Goal: Task Accomplishment & Management: Use online tool/utility

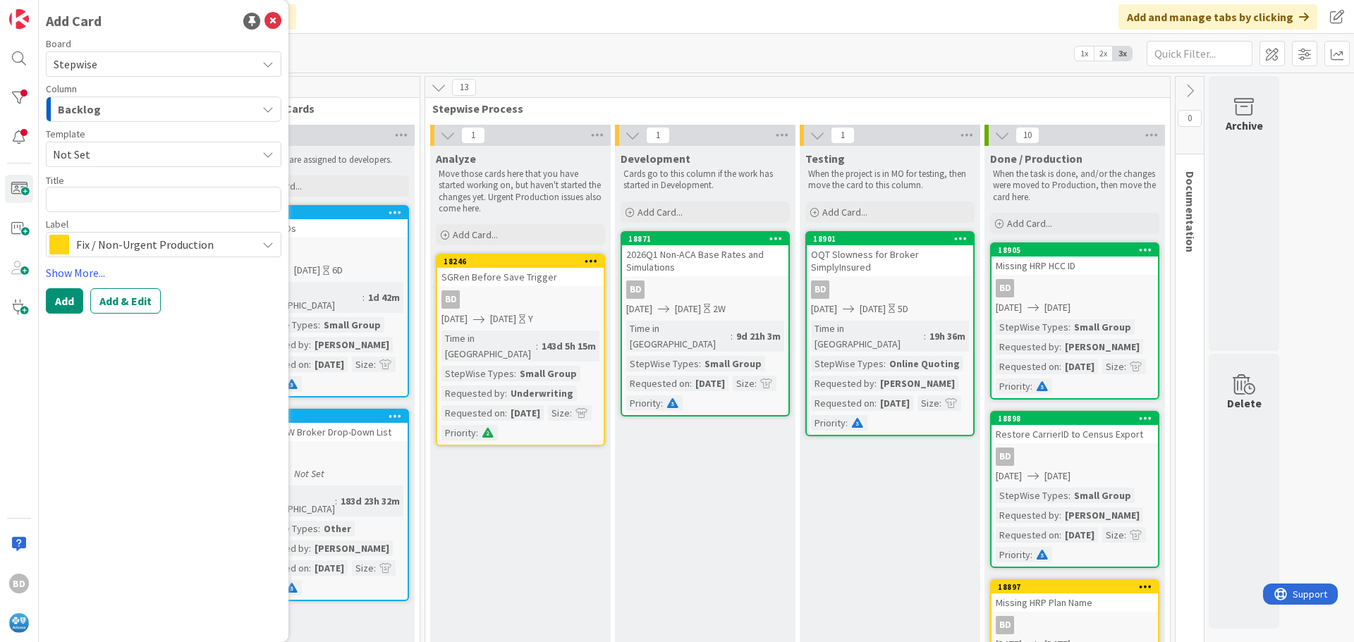
type textarea "R"
type textarea "x"
type textarea "Re"
type textarea "x"
type textarea "Rem"
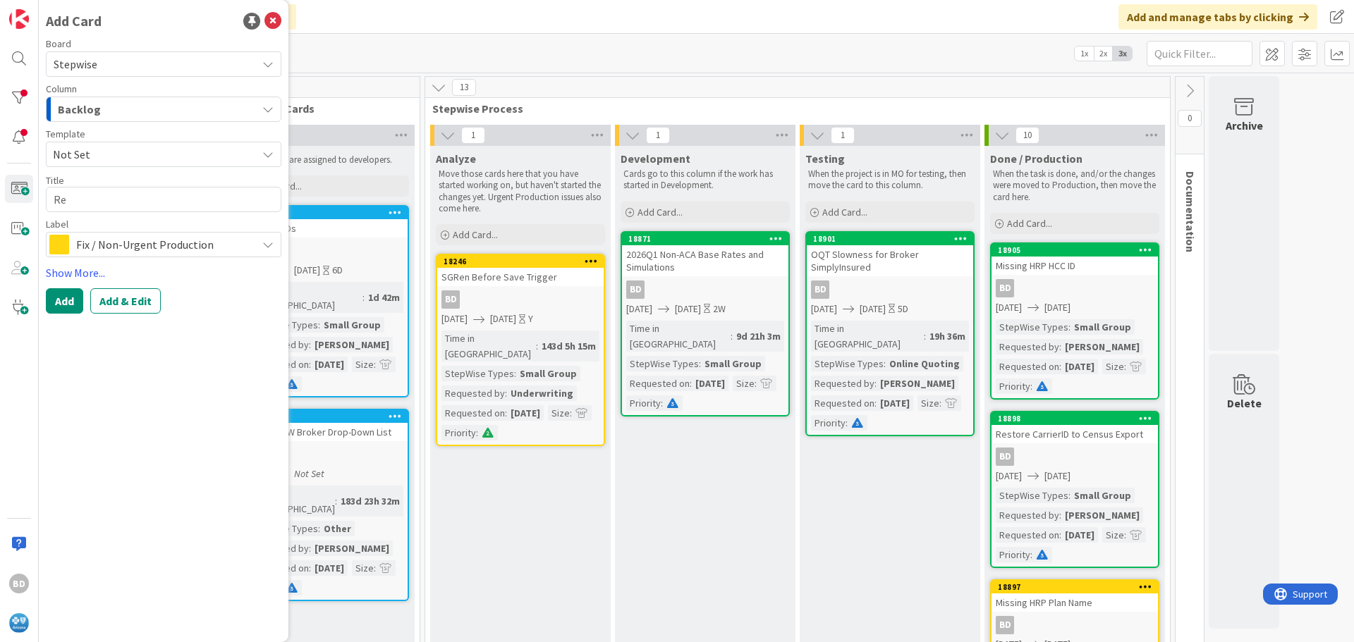
type textarea "x"
type textarea "Remo"
type textarea "x"
type textarea "Remov"
type textarea "x"
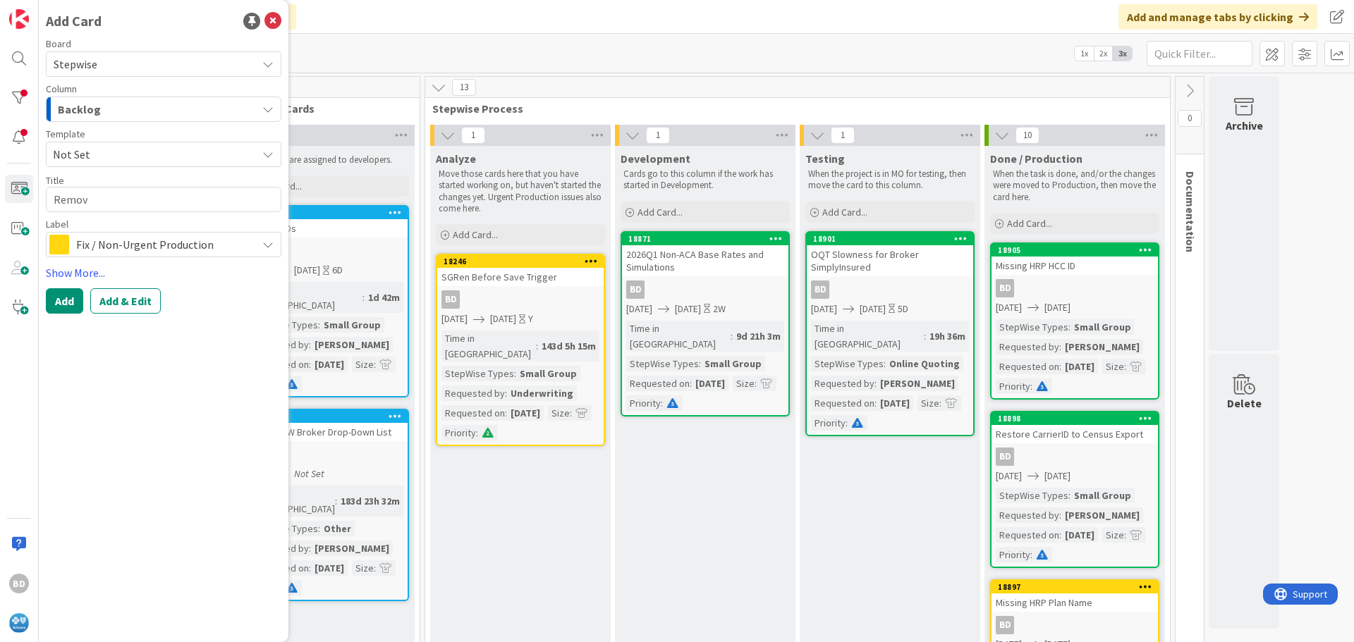
type textarea "Remove"
type textarea "x"
type textarea "Remove"
type textarea "x"
type textarea "Remove E"
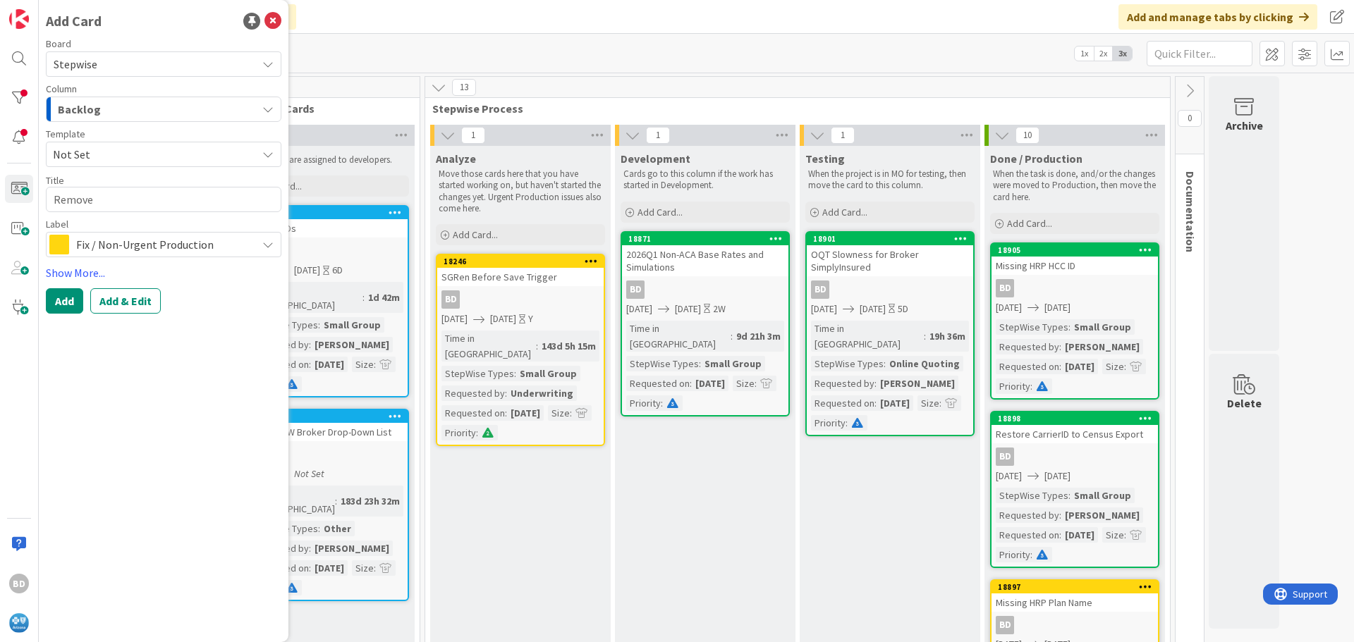
type textarea "x"
type textarea "Remove Em"
type textarea "x"
type textarea "Remove Emp"
type textarea "x"
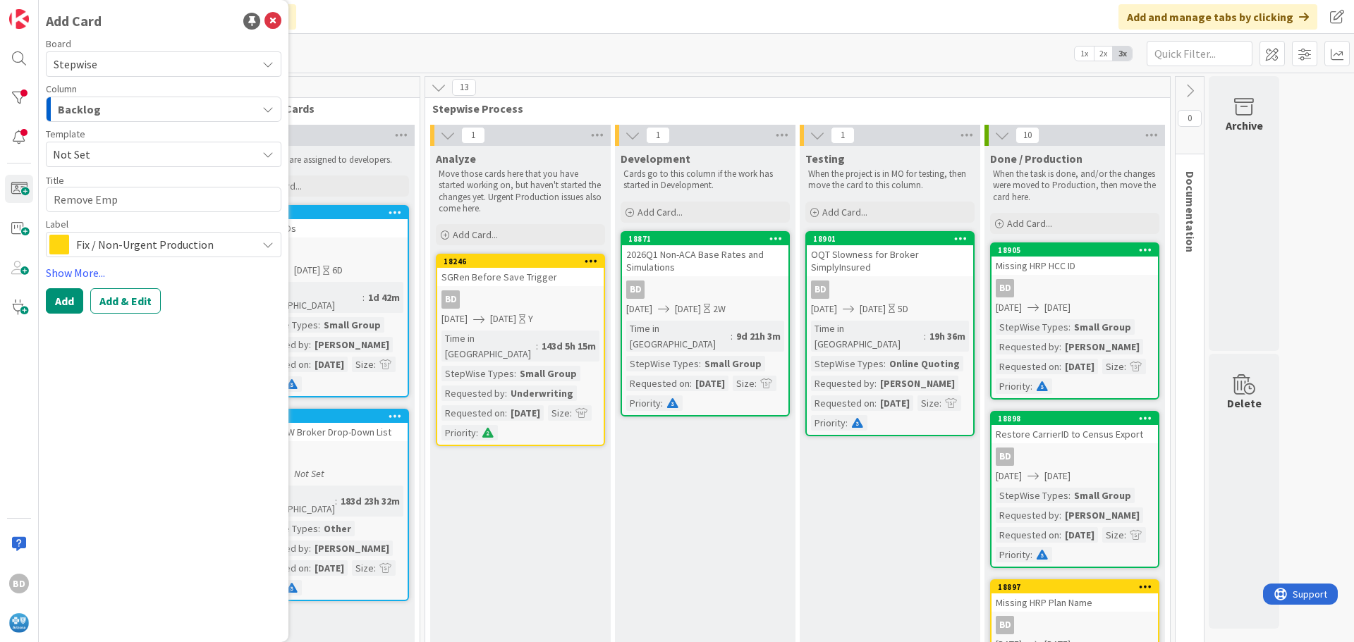
type textarea "Remove Empt"
type textarea "x"
type textarea "Remove Empty"
type textarea "x"
type textarea "Remove Empty"
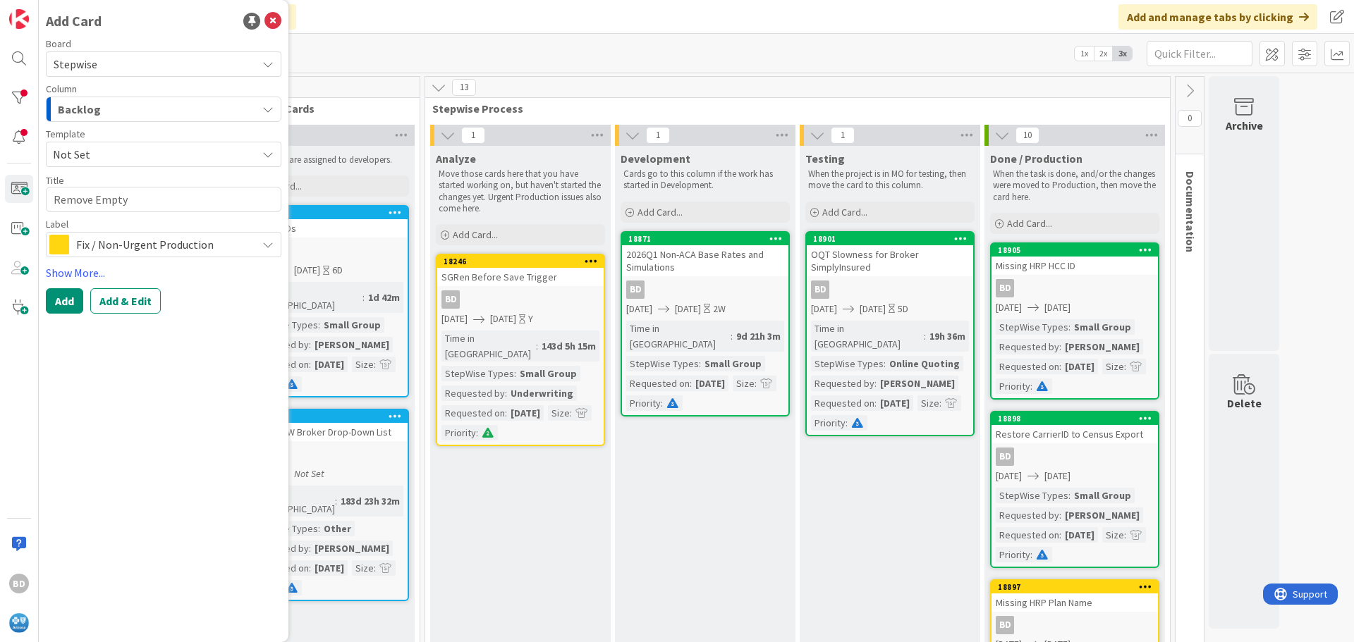
type textarea "x"
type textarea "Remove Empty Q"
type textarea "x"
type textarea "Remove Empty Qu"
type textarea "x"
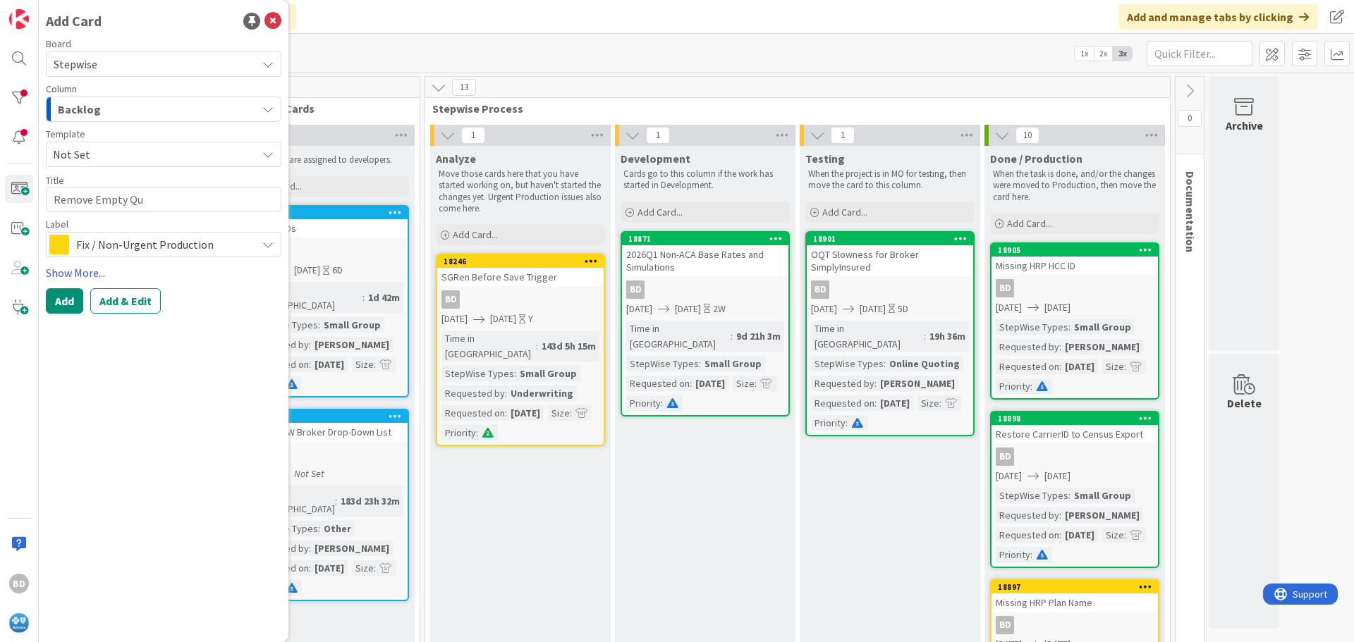
type textarea "Remove Empty Quo"
type textarea "x"
type textarea "Remove Empty Quot"
type textarea "x"
type textarea "Remove Empty Quote"
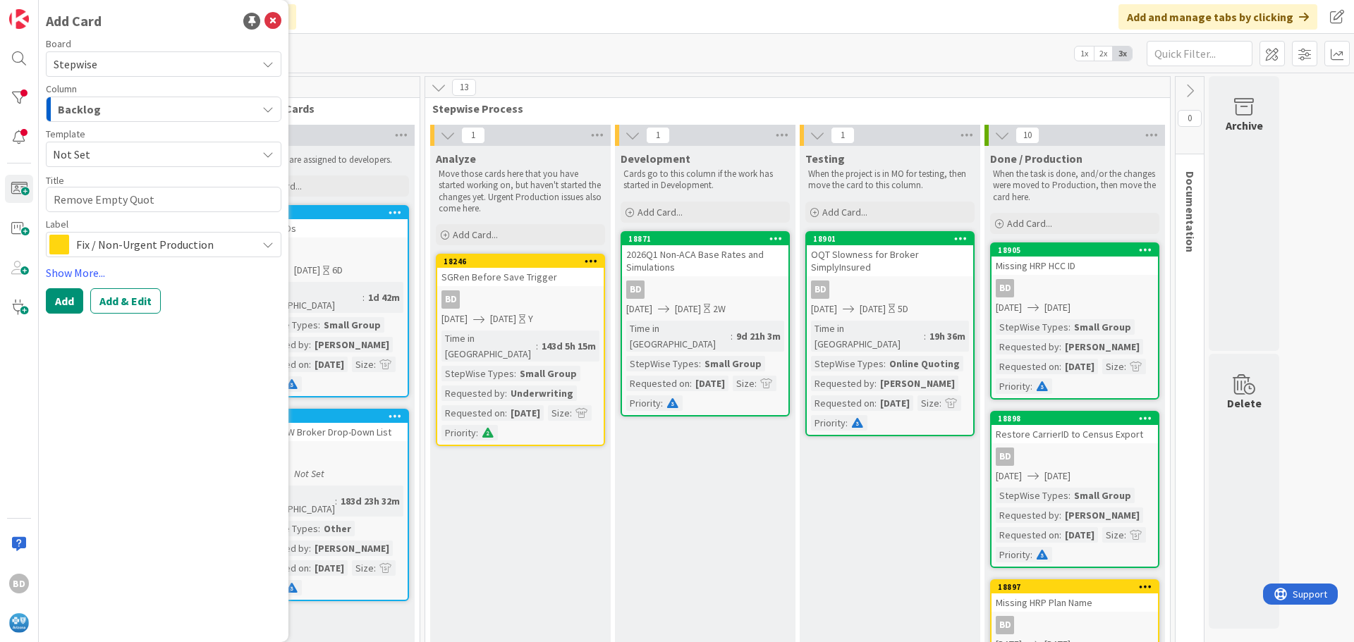
type textarea "x"
type textarea "Remove Empty Quotes"
type textarea "x"
type textarea "Remove Empty Quotes"
type textarea "x"
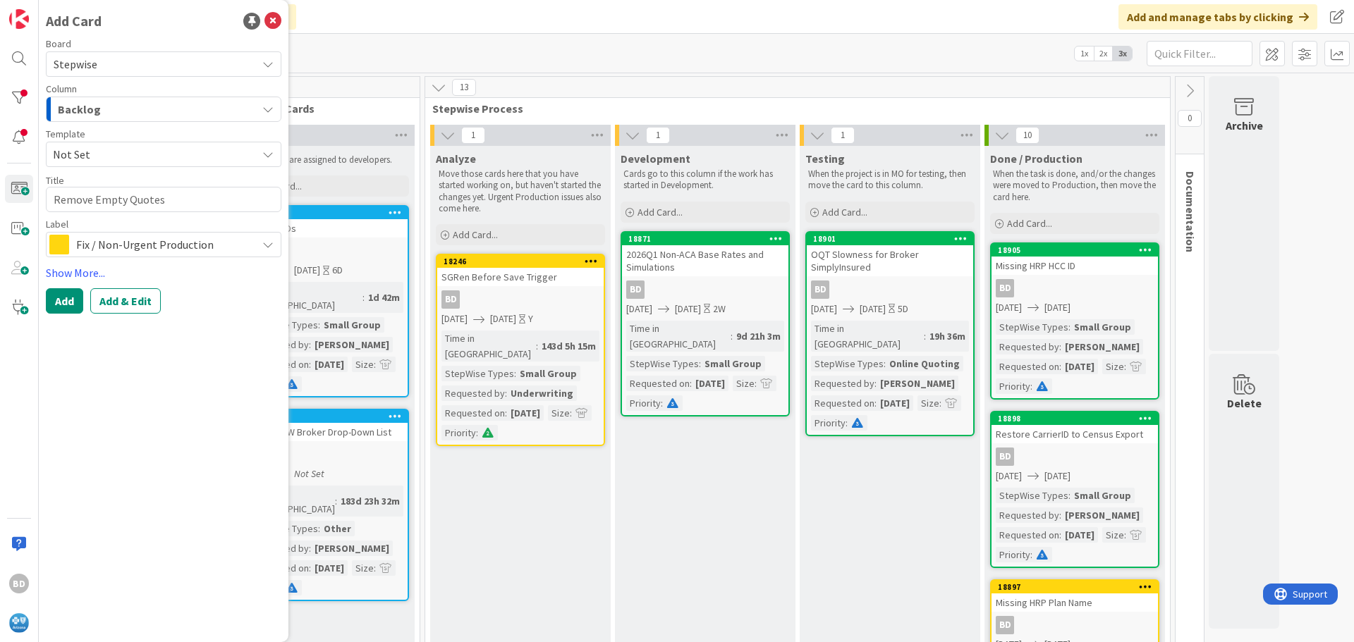
type textarea "Remove Empty Quotes f"
type textarea "x"
type textarea "Remove Empty Quotes fr"
type textarea "x"
type textarea "Remove Empty Quotes fro"
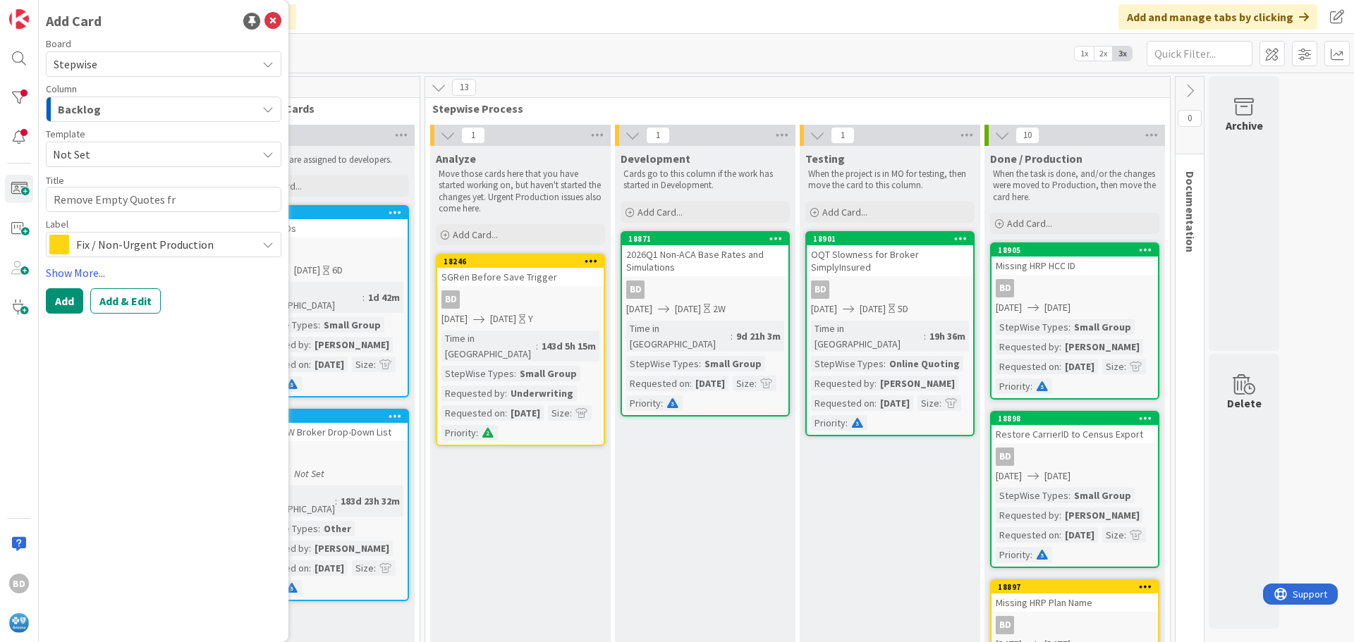
type textarea "x"
type textarea "Remove Empty Quotes from"
type textarea "x"
type textarea "Remove Empty Quotes from"
type textarea "x"
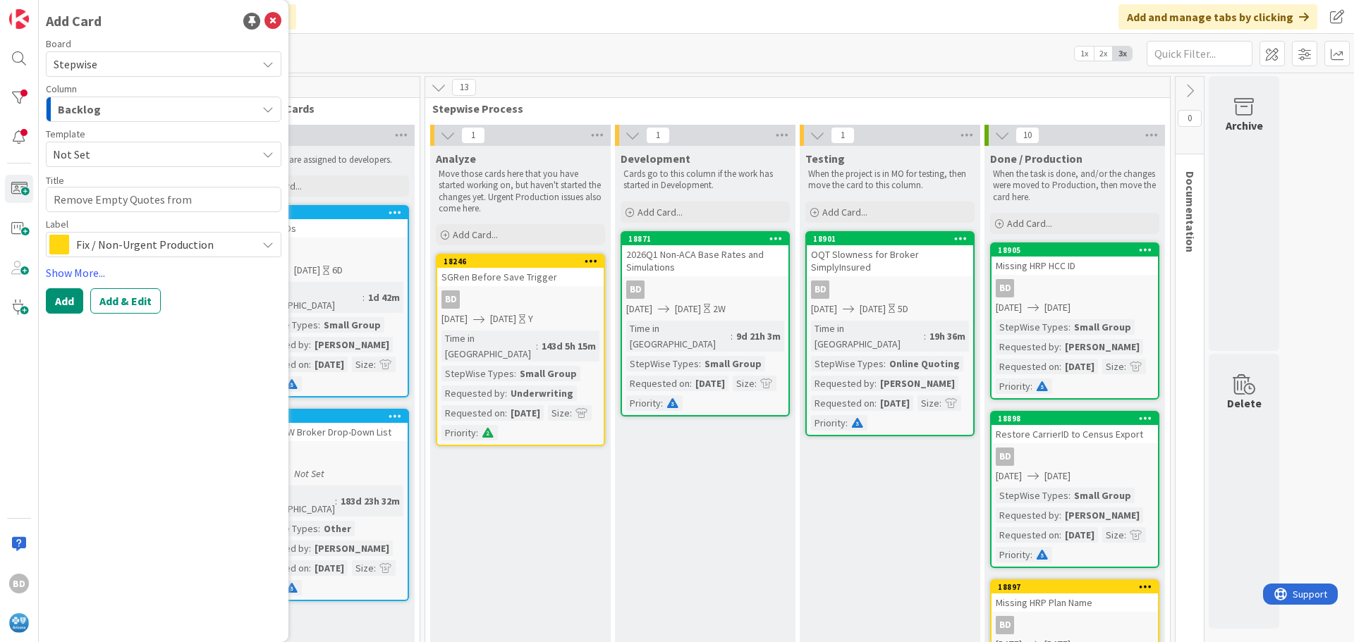
type textarea "Remove Empty Quotes from O"
type textarea "x"
type textarea "Remove Empty Quotes from OQ"
type textarea "x"
type textarea "Remove Empty Quotes from OQT"
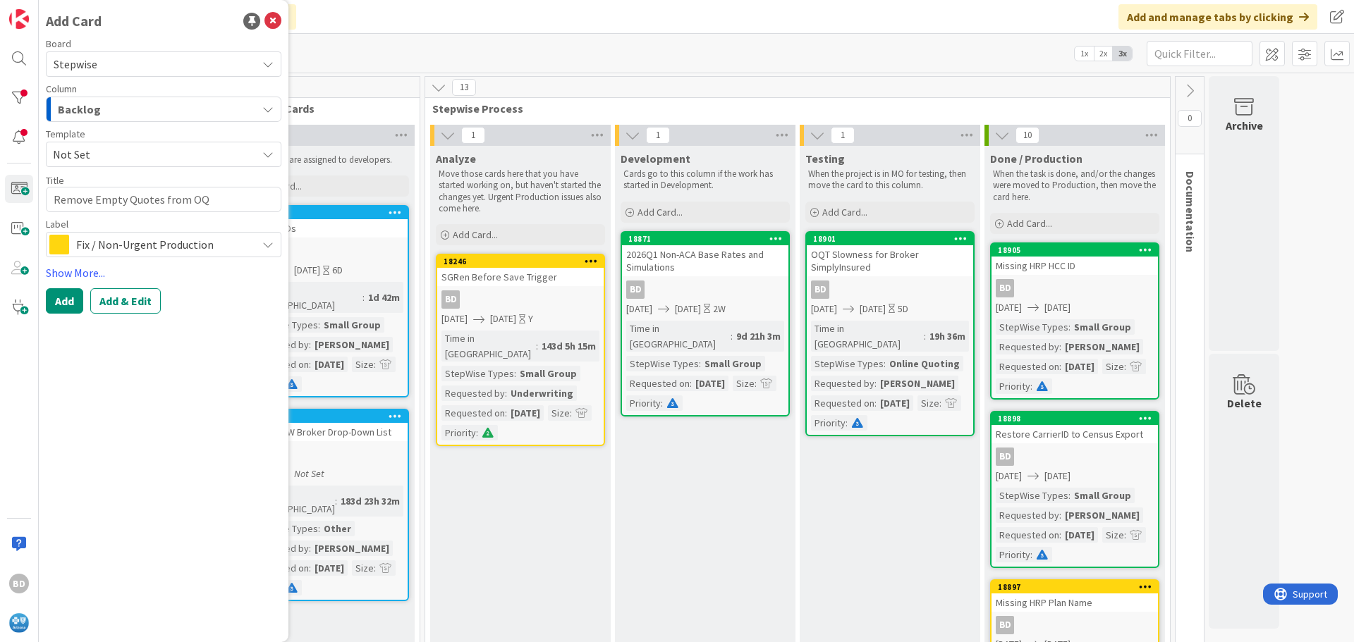
type textarea "x"
type textarea "Remove Empty Quotes from OQT"
click at [204, 241] on span "Fix / Non-Urgent Production" at bounding box center [162, 245] width 173 height 20
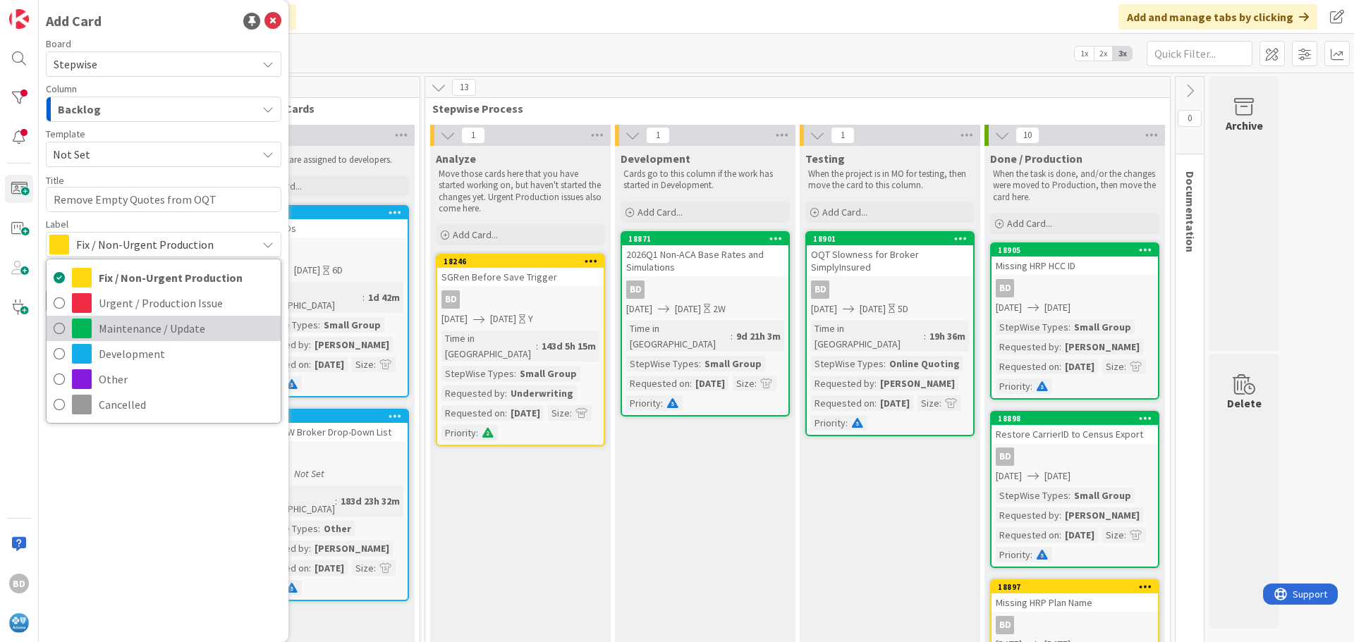
click at [114, 325] on span "Maintenance / Update" at bounding box center [186, 328] width 175 height 21
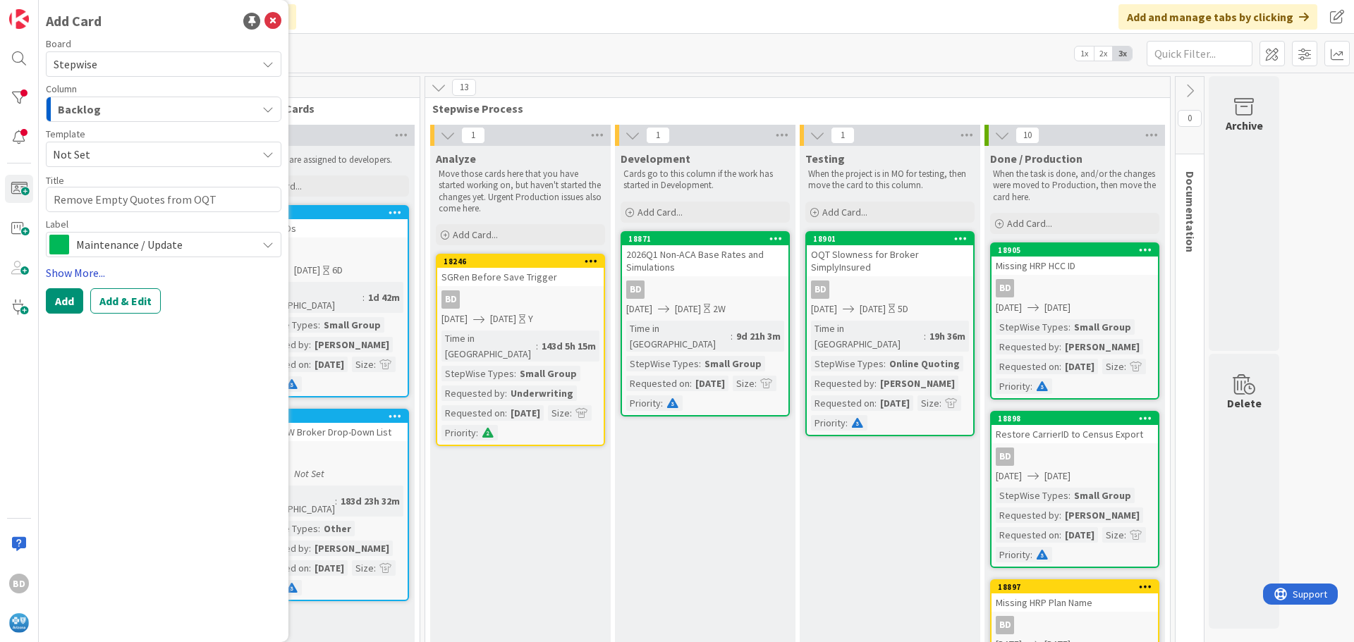
click at [72, 274] on link "Show More..." at bounding box center [163, 272] width 235 height 17
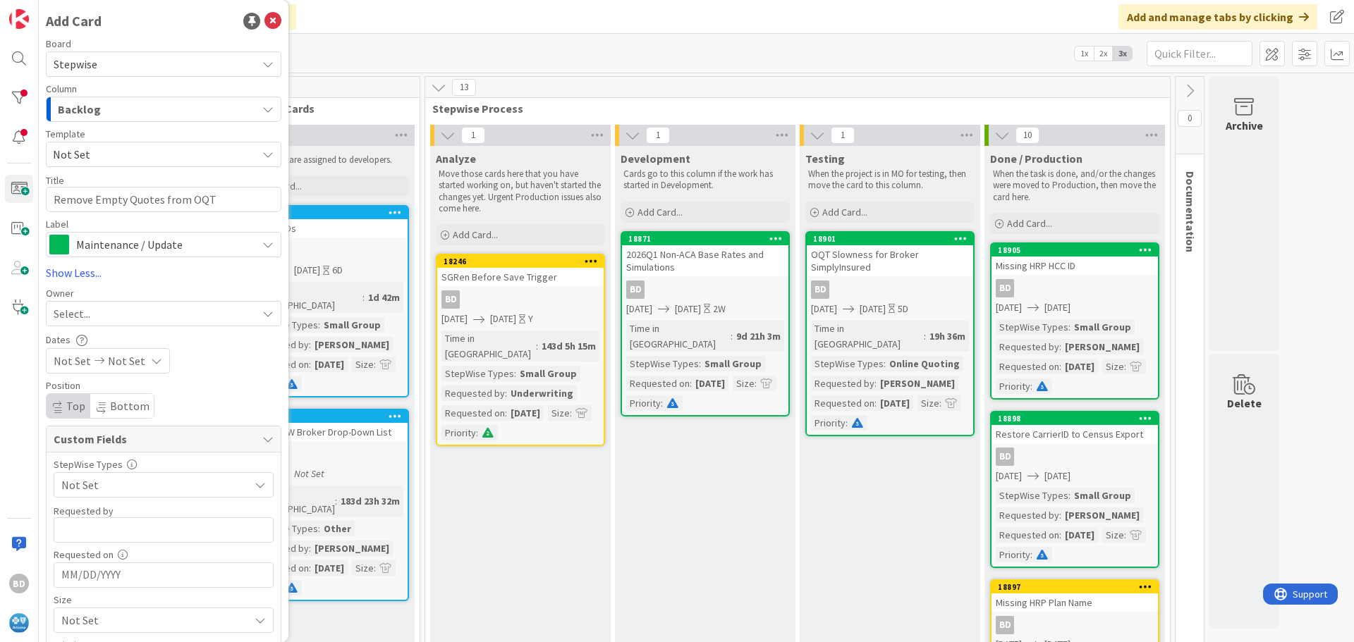
click at [89, 315] on span "Select..." at bounding box center [72, 313] width 37 height 17
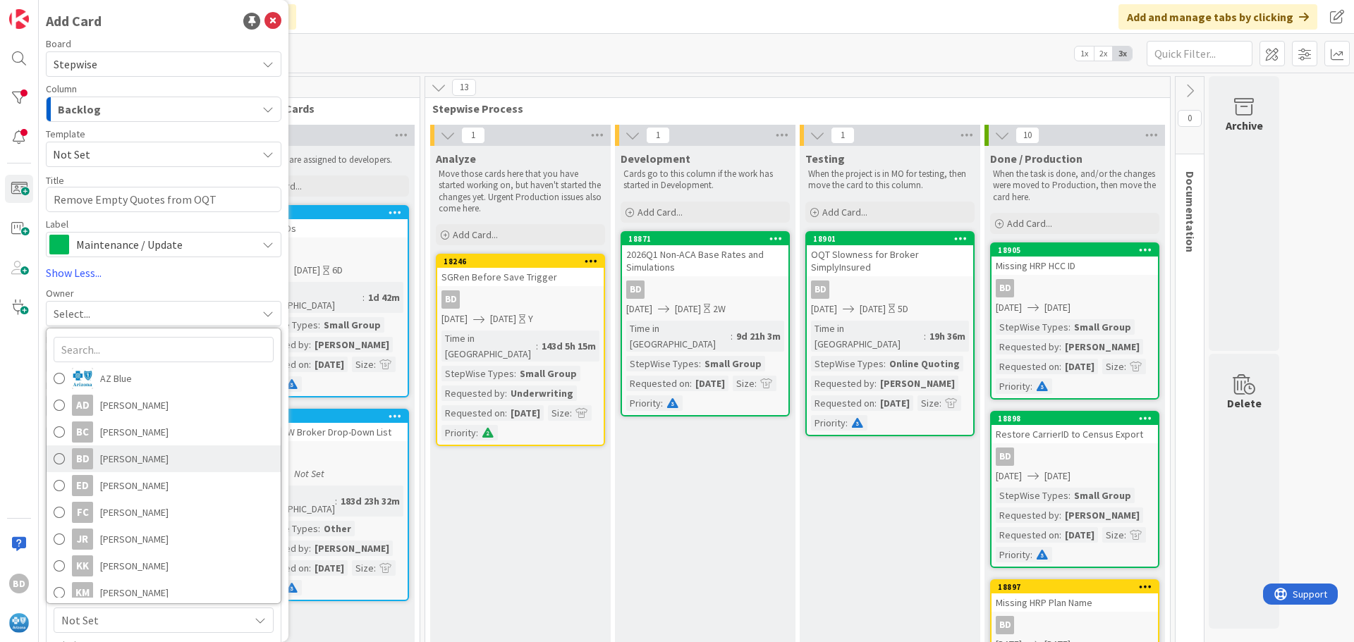
click at [106, 453] on span "[PERSON_NAME]" at bounding box center [134, 458] width 68 height 21
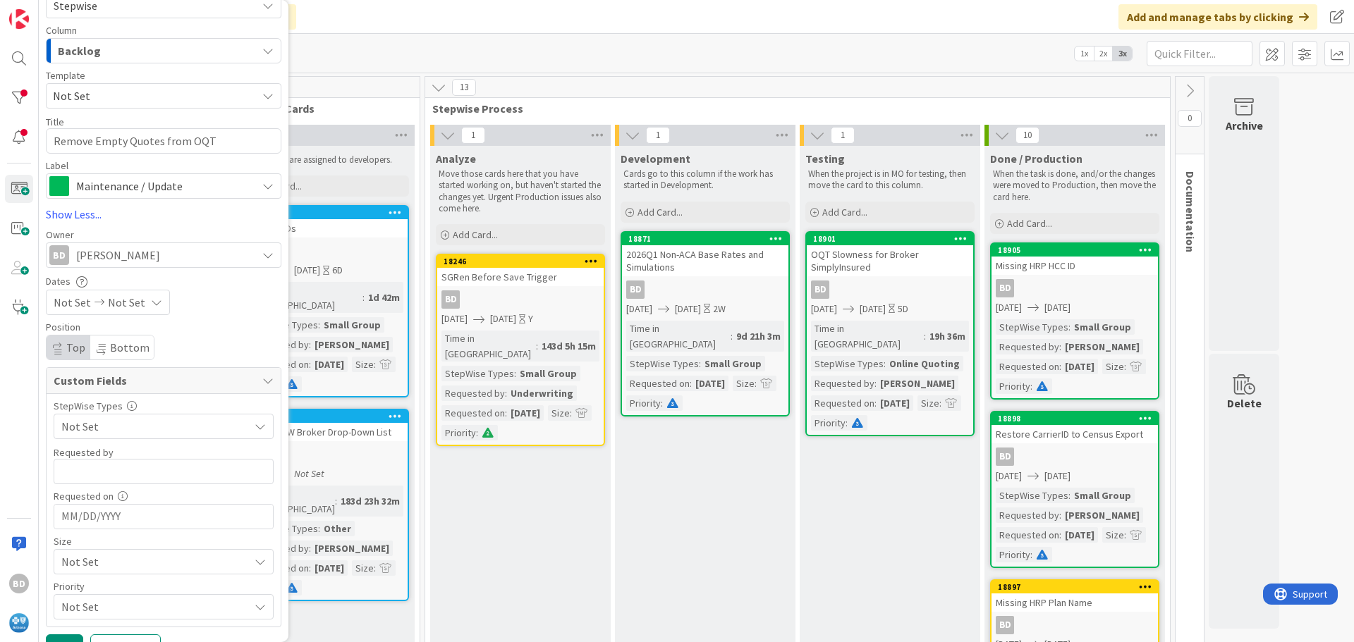
scroll to position [87, 0]
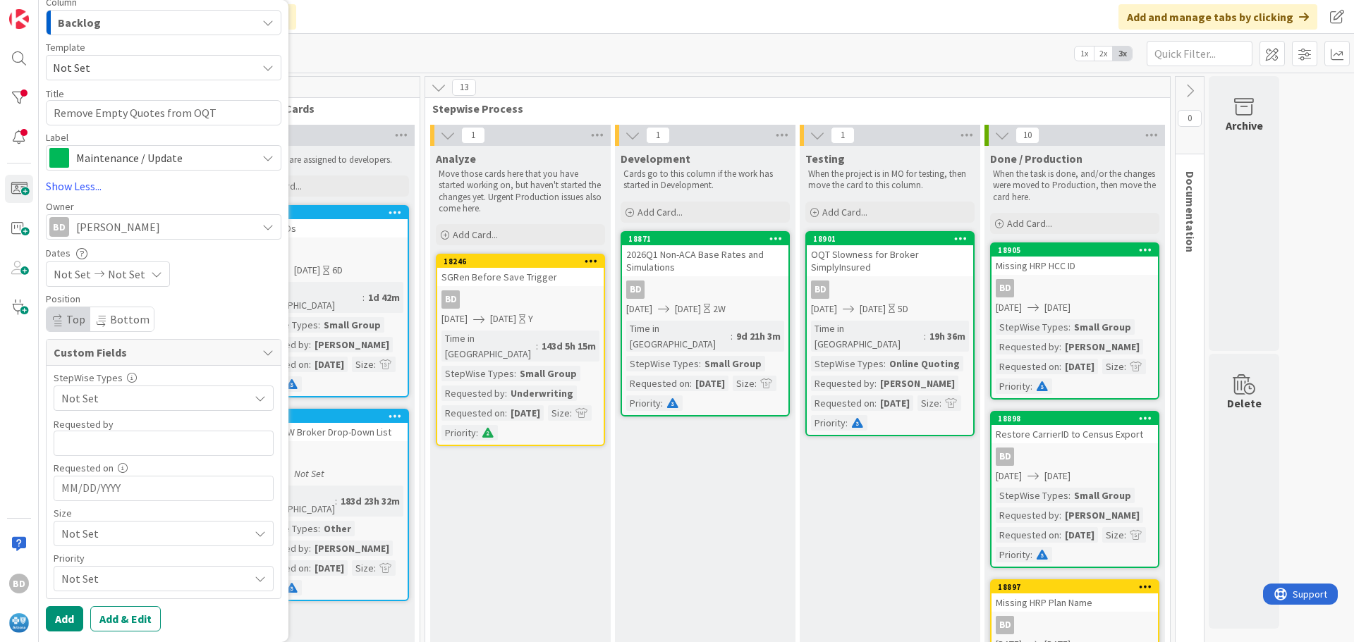
click at [72, 408] on span "Not Set" at bounding box center [151, 398] width 180 height 20
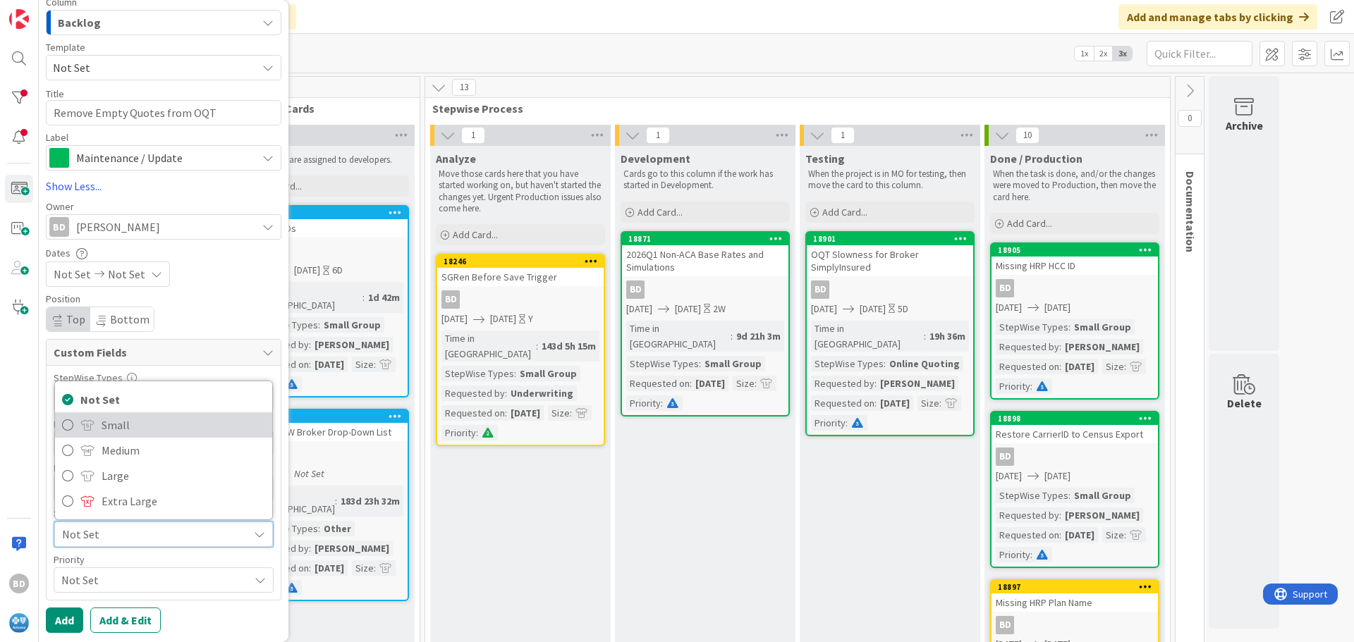
click at [90, 427] on span at bounding box center [87, 424] width 14 height 11
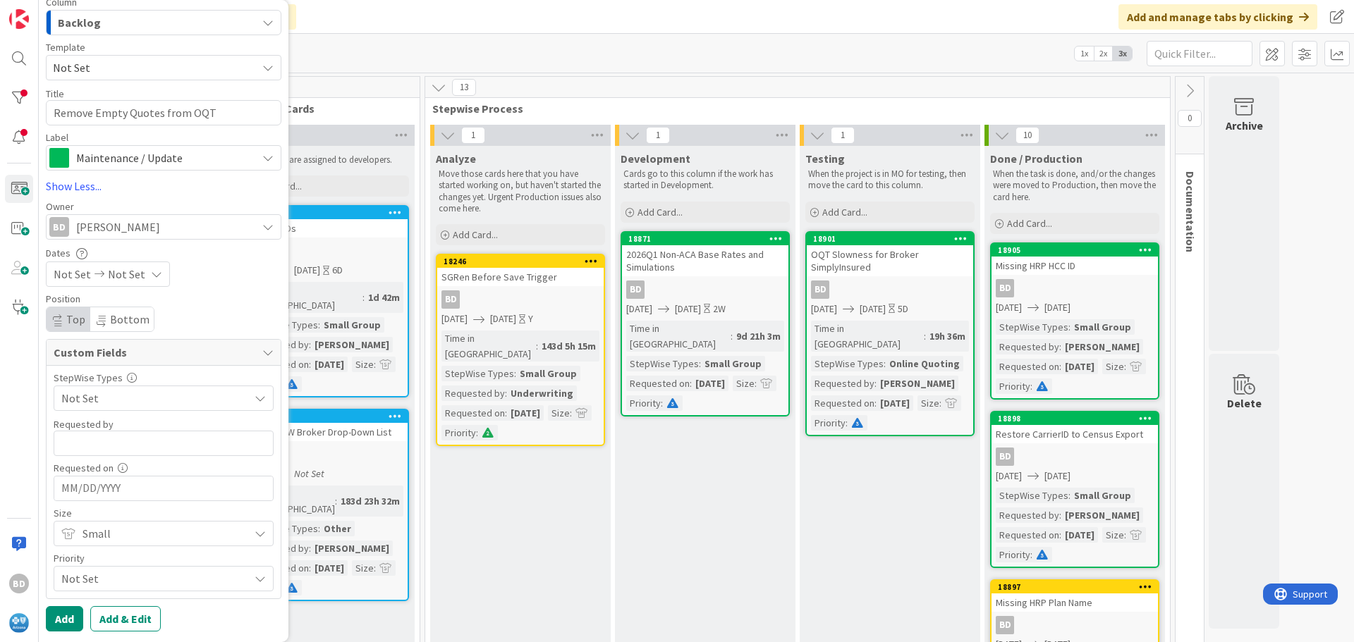
click at [80, 408] on span "Not Set" at bounding box center [151, 398] width 180 height 20
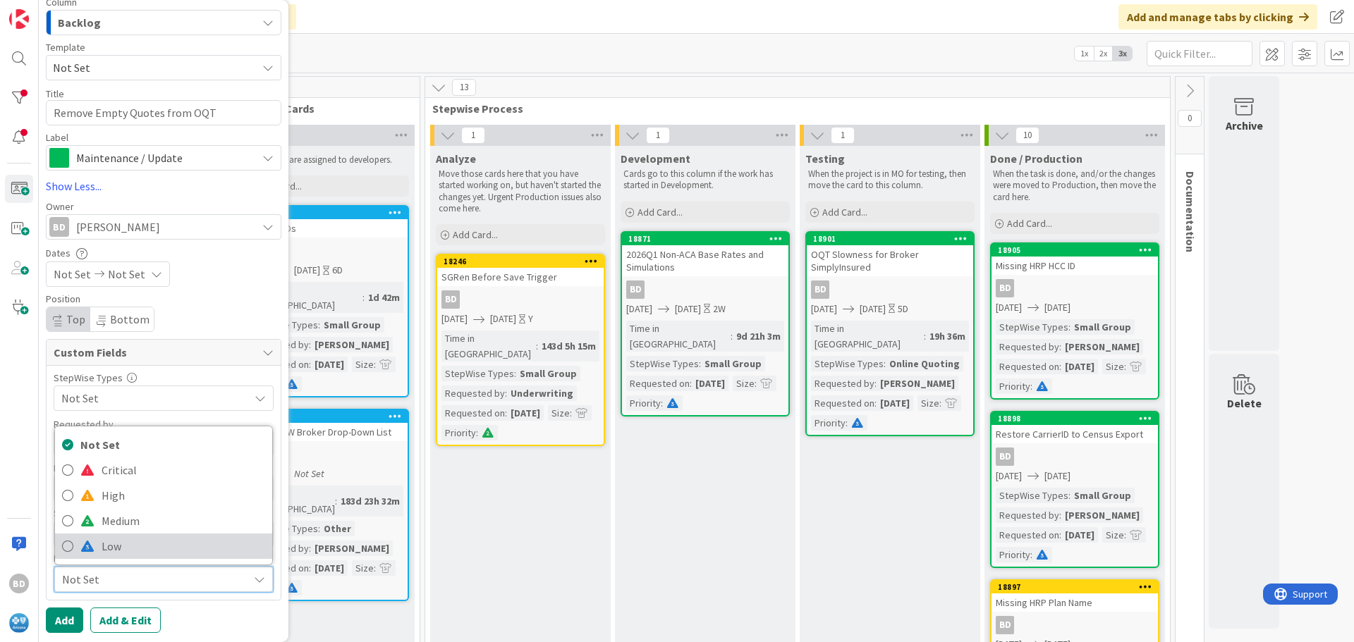
click at [85, 543] on span at bounding box center [87, 546] width 14 height 11
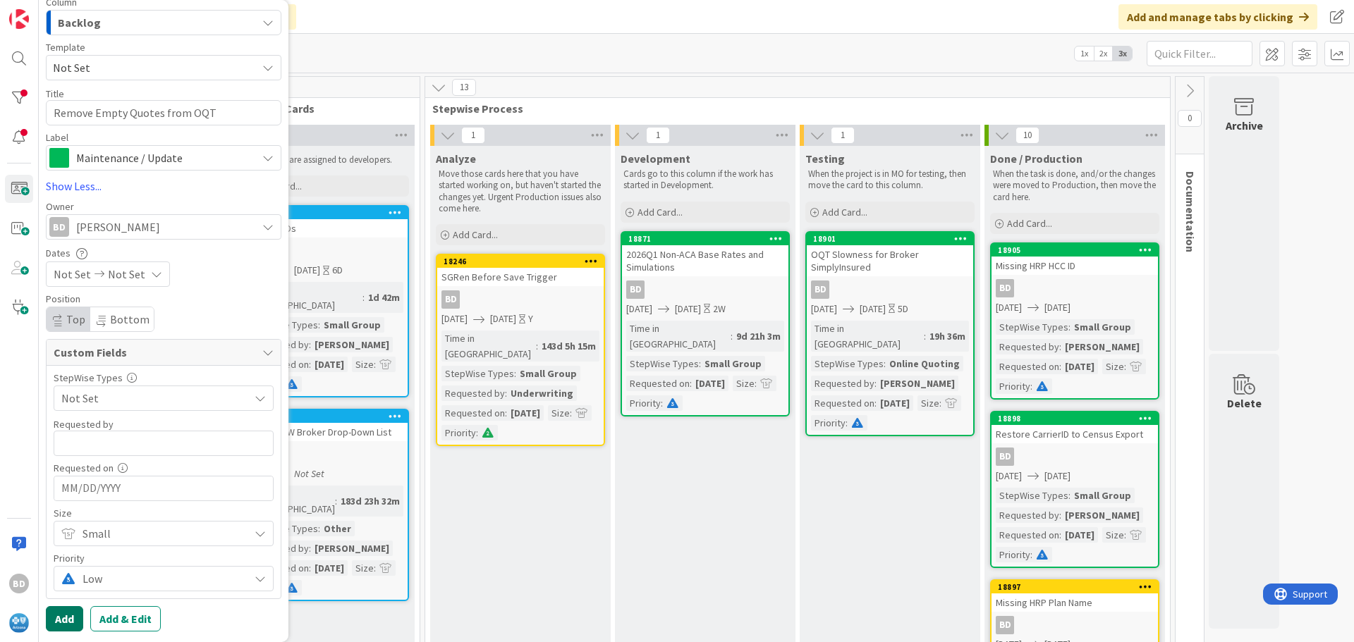
click at [65, 620] on button "Add" at bounding box center [64, 618] width 37 height 25
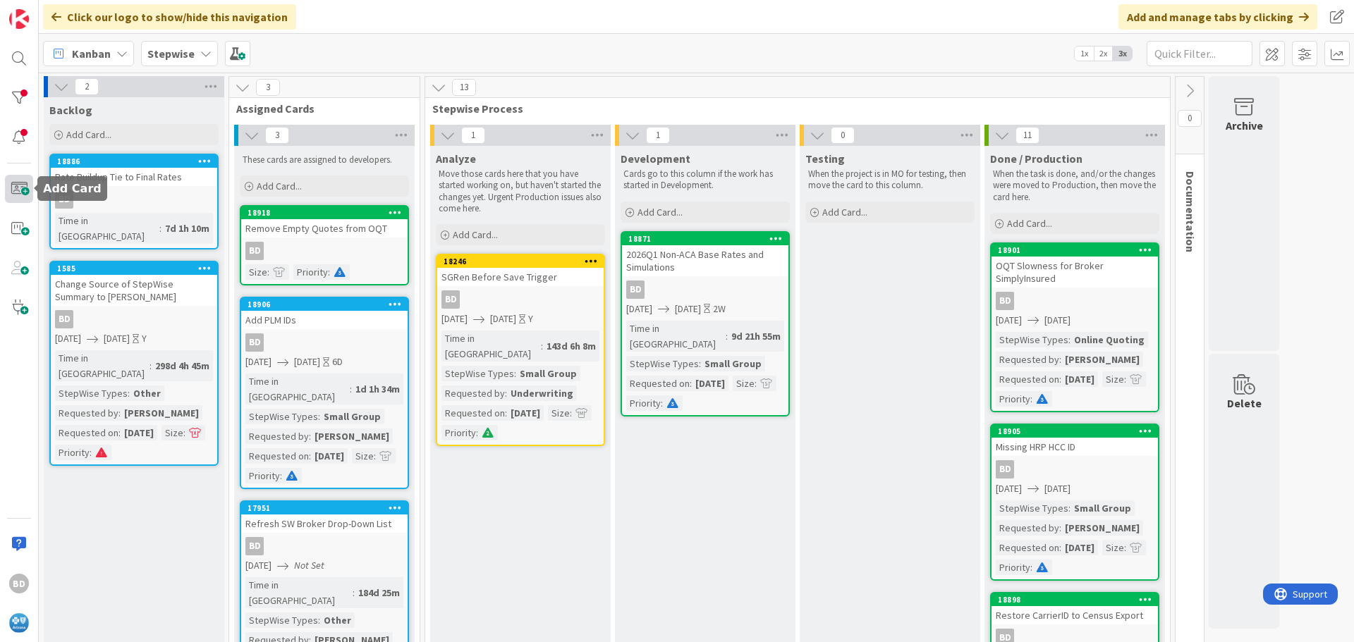
click at [23, 182] on span at bounding box center [19, 189] width 28 height 28
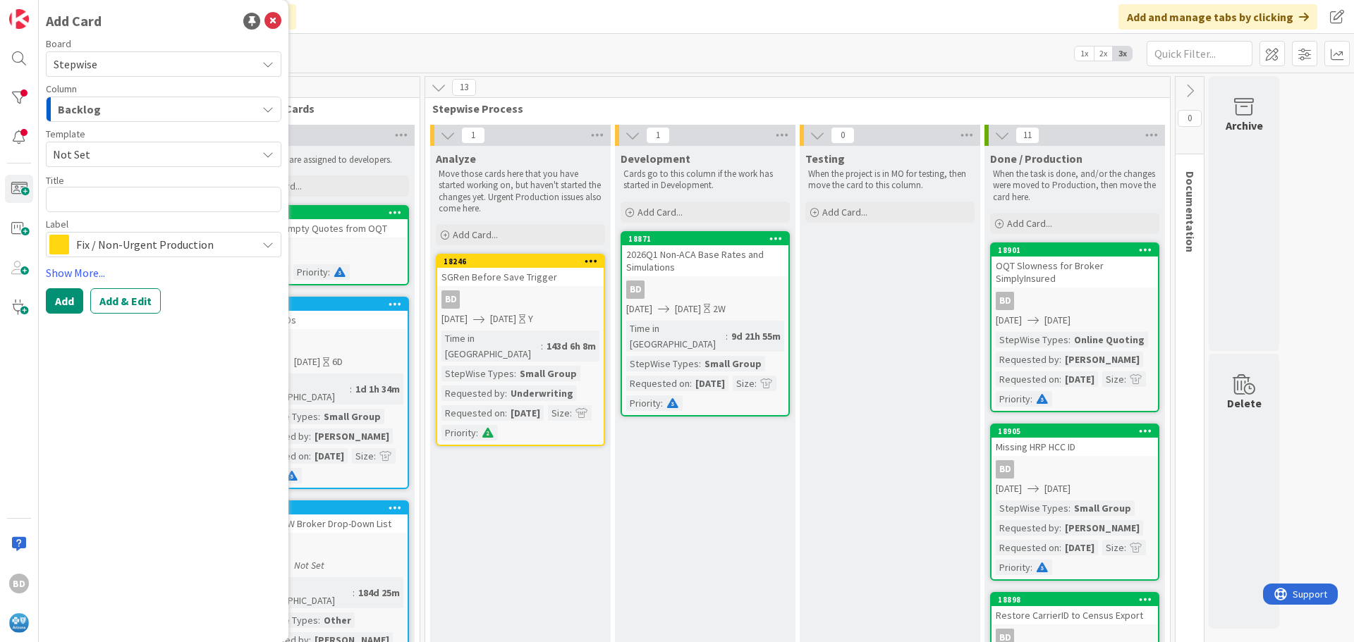
click at [152, 199] on textarea at bounding box center [163, 199] width 235 height 25
type textarea "x"
type textarea "S"
type textarea "x"
type textarea "SS"
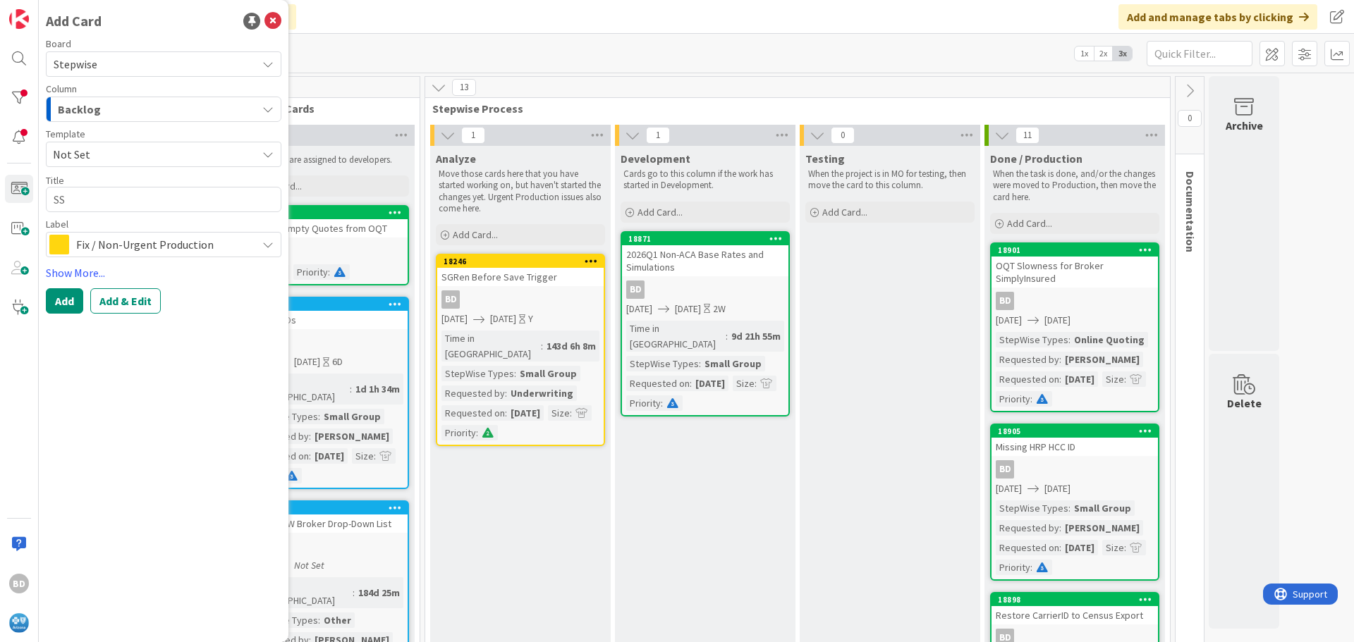
type textarea "x"
type textarea "SSL"
type textarea "x"
type textarea "SSL"
click at [50, 197] on textarea "SSL" at bounding box center [163, 199] width 235 height 25
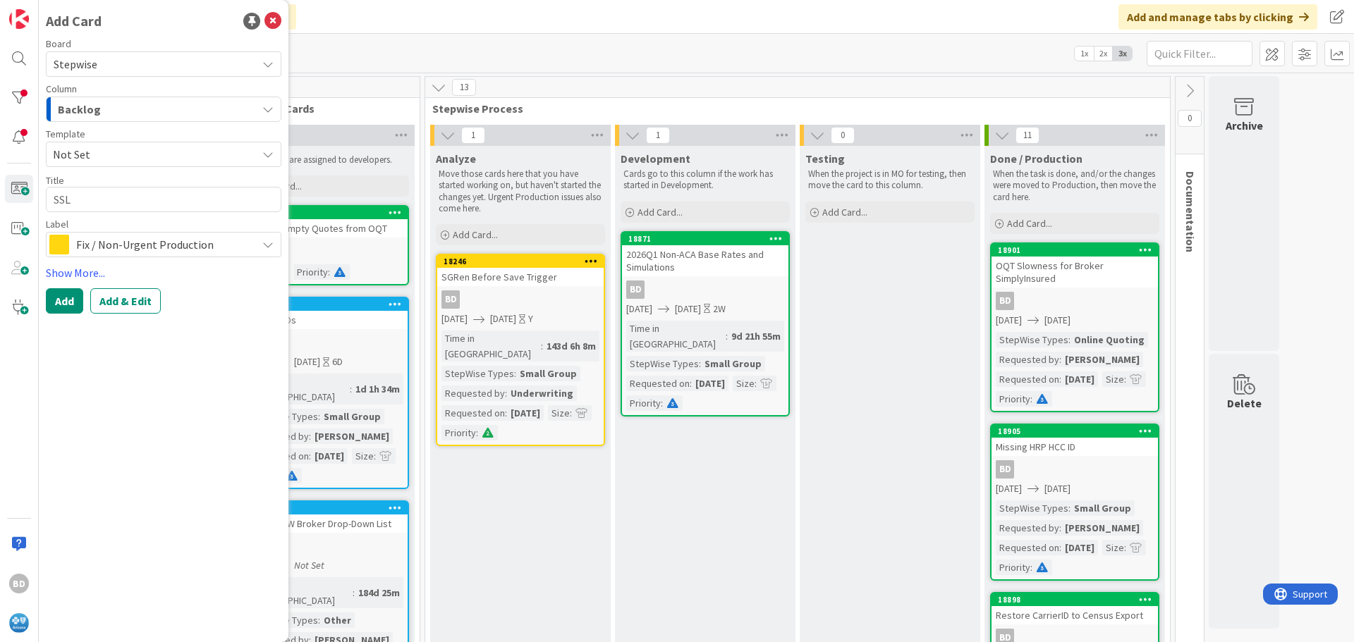
type textarea "x"
type textarea "0SSL"
type textarea "x"
type textarea "01SSL"
type textarea "x"
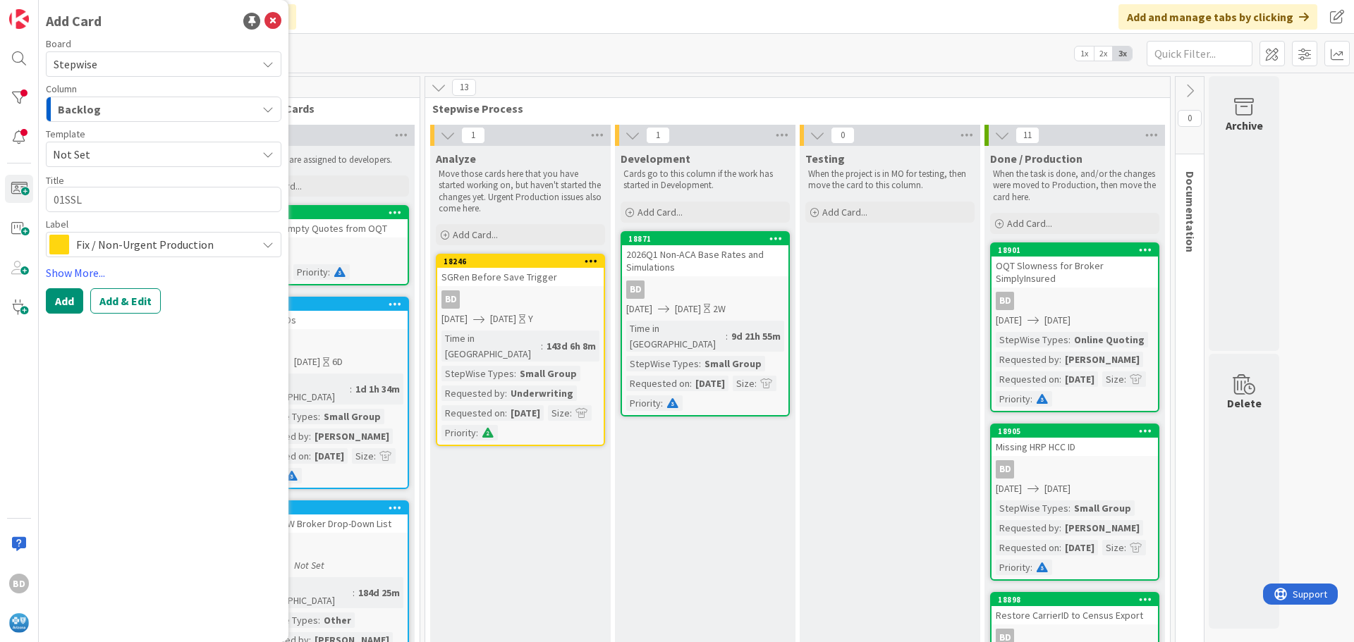
type textarea "011SSL"
type textarea "x"
type textarea "0112SSL"
type textarea "x"
type textarea "011250SSL"
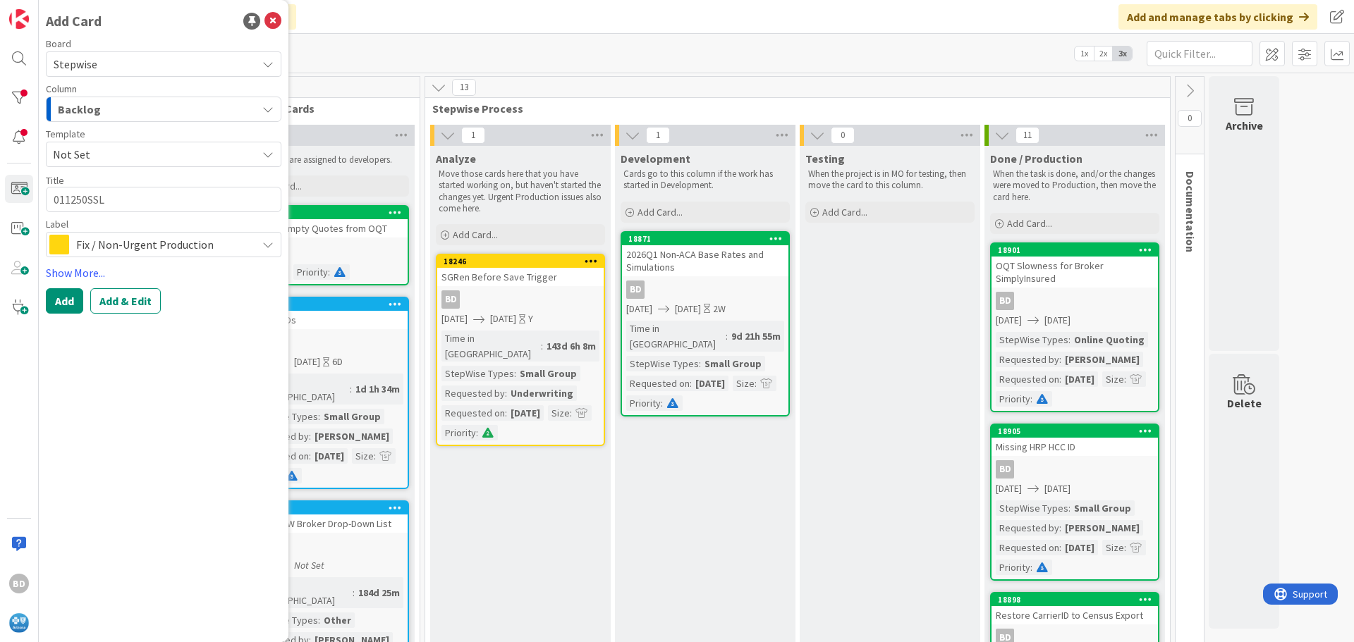
type textarea "x"
type textarea "011250 SSL"
type textarea "x"
type textarea "011250 SSL"
type textarea "x"
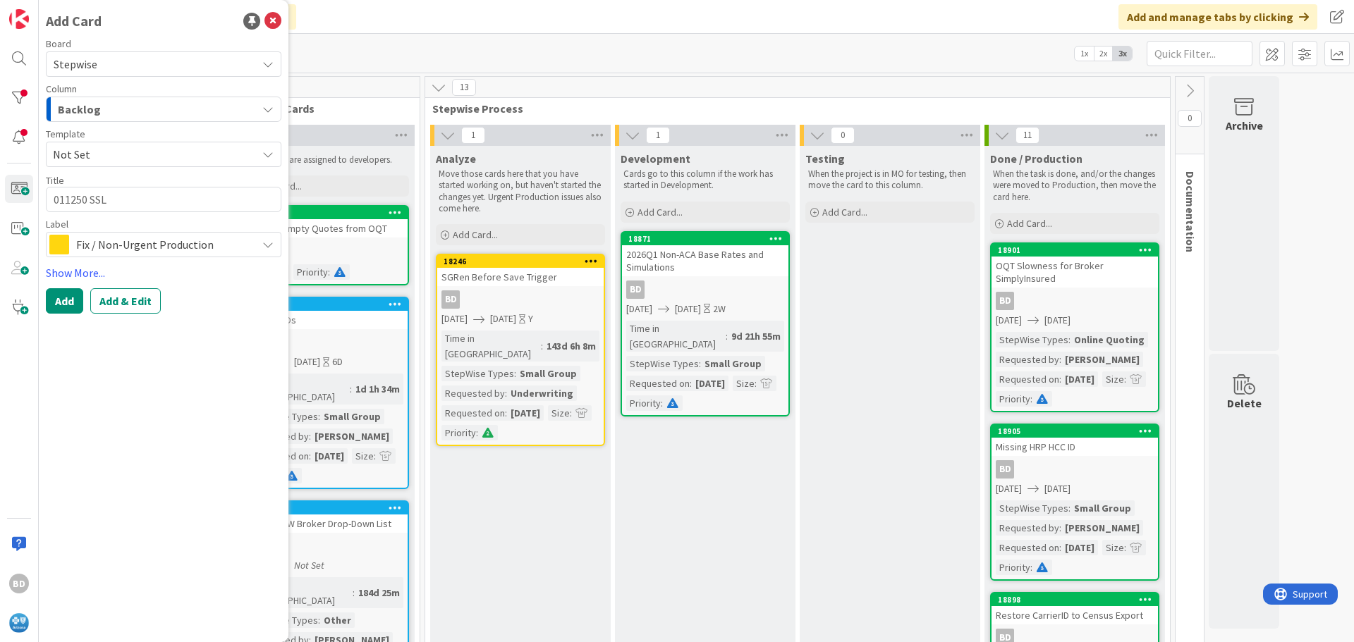
type textarea "011250 SSL R"
type textarea "x"
type textarea "011250 SSL Re"
type textarea "x"
type textarea "011250 SSL Rei"
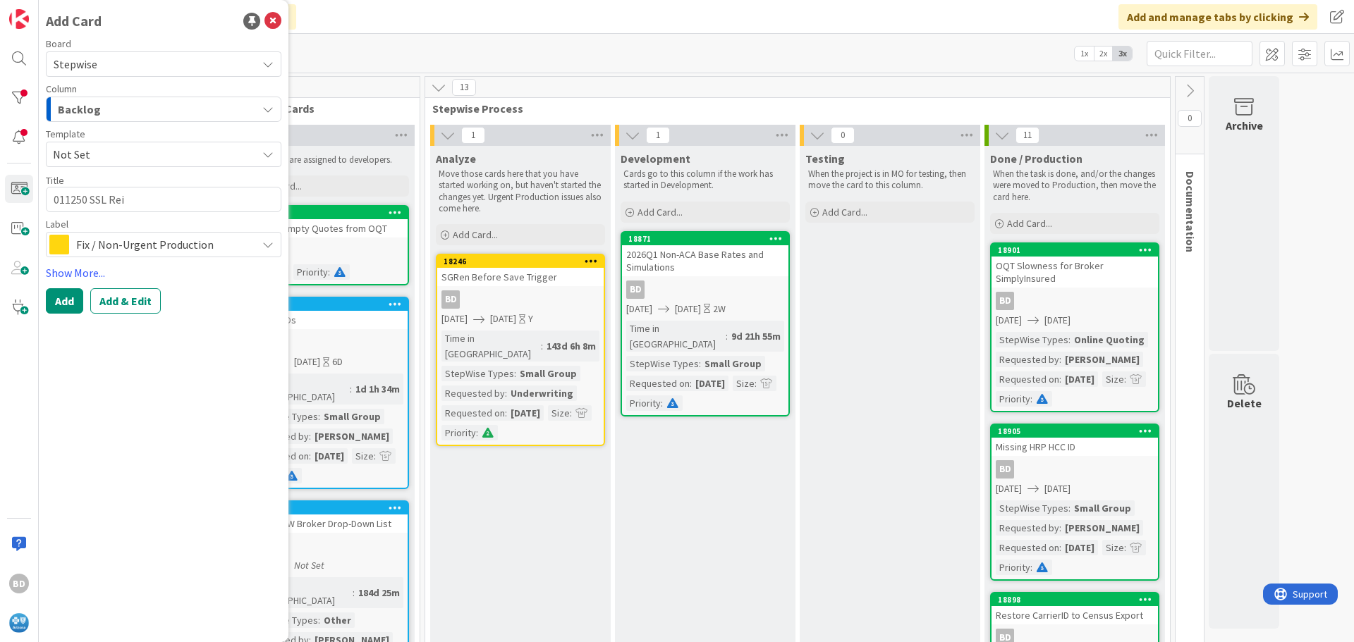
type textarea "x"
type textarea "011250 SSL [PERSON_NAME]"
type textarea "x"
type textarea "011250 SSL Reimb"
type textarea "x"
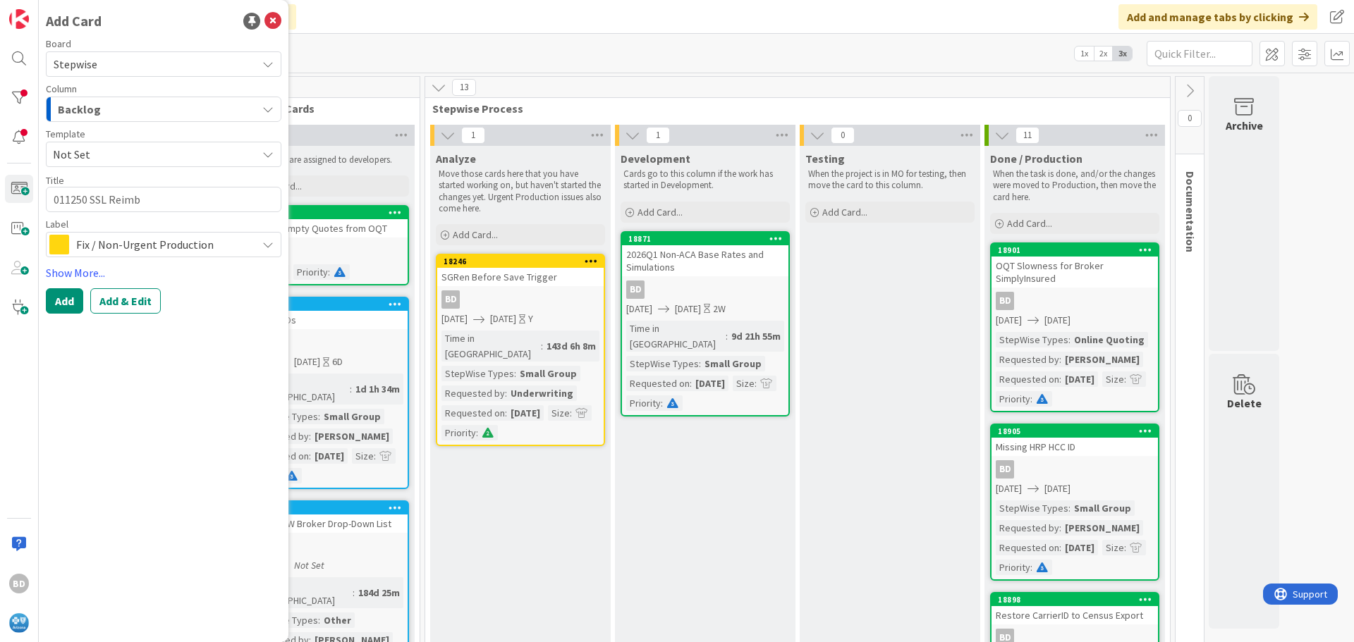
type textarea "011250 SSL Reimbu"
type textarea "x"
type textarea "011250 SSL Reimbur"
type textarea "x"
type textarea "011250 SSL Reimburs"
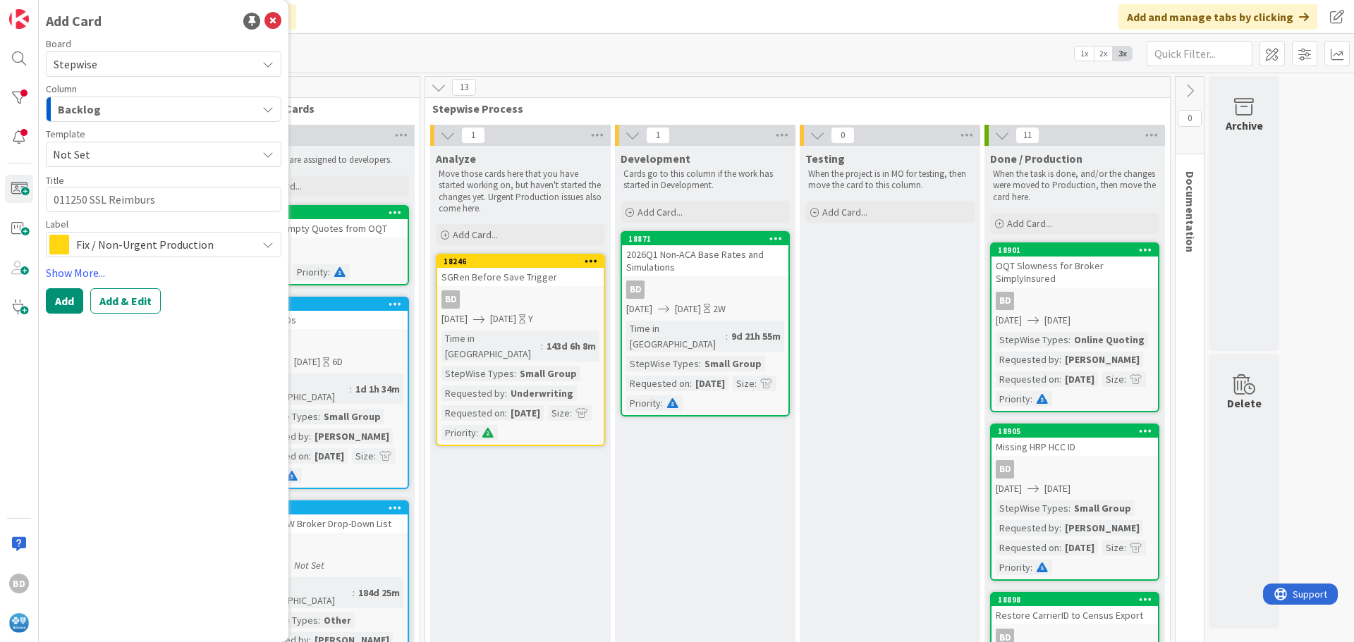
type textarea "x"
type textarea "011250 SSL Reimburse"
type textarea "x"
type textarea "011250 SSL Reimbursem"
type textarea "x"
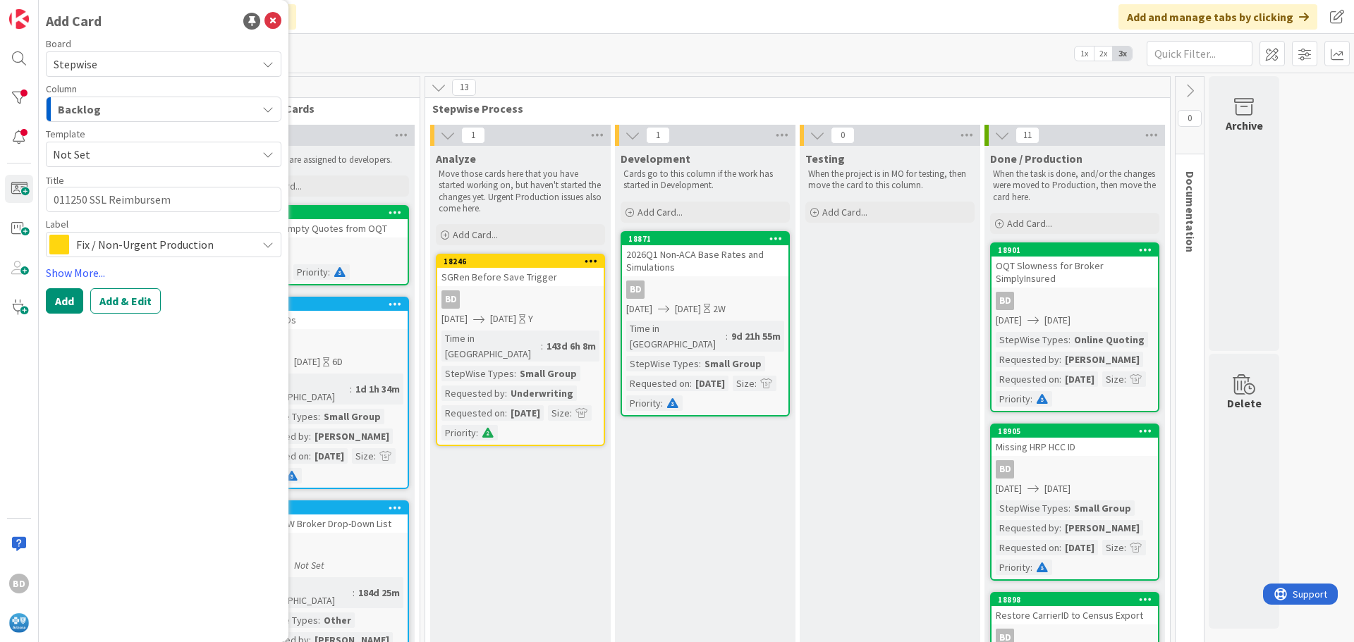
type textarea "011250 SSL Reimburseme"
type textarea "x"
type textarea "011250 SSL Reimbursemen"
type textarea "x"
type textarea "011250 SSL Reimbursement"
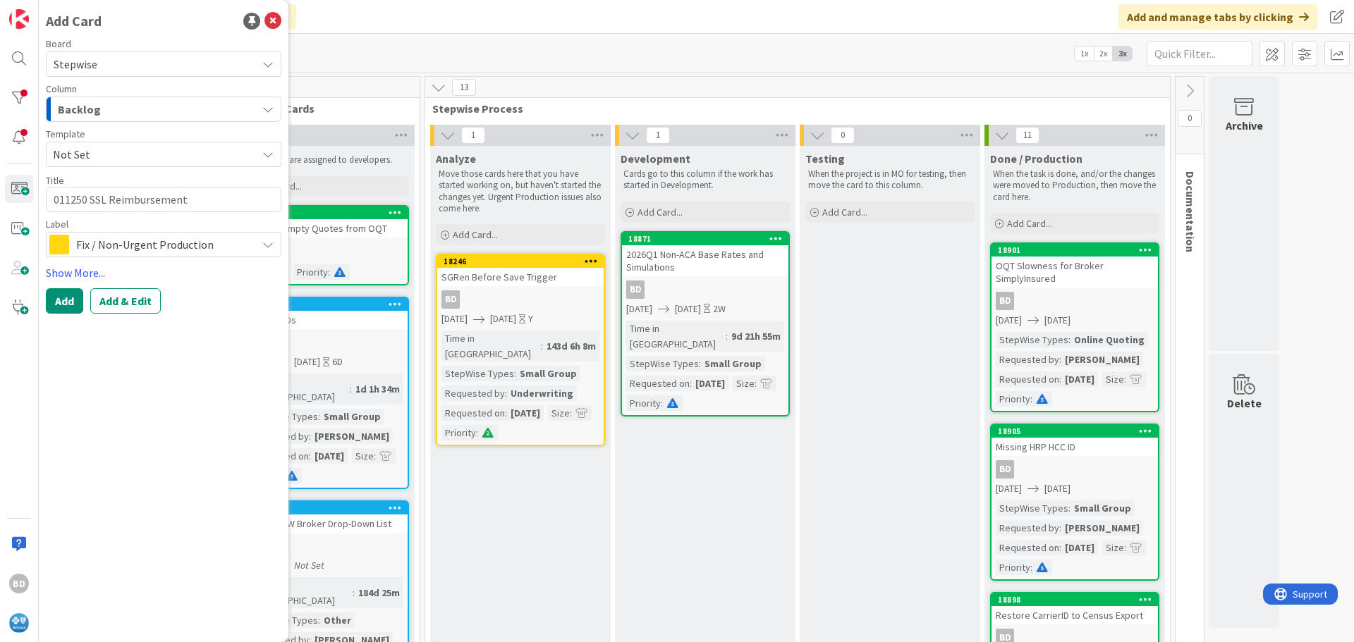
type textarea "x"
type textarea "011250 SSL Reimbursements"
click at [137, 240] on span "Fix / Non-Urgent Production" at bounding box center [162, 245] width 173 height 20
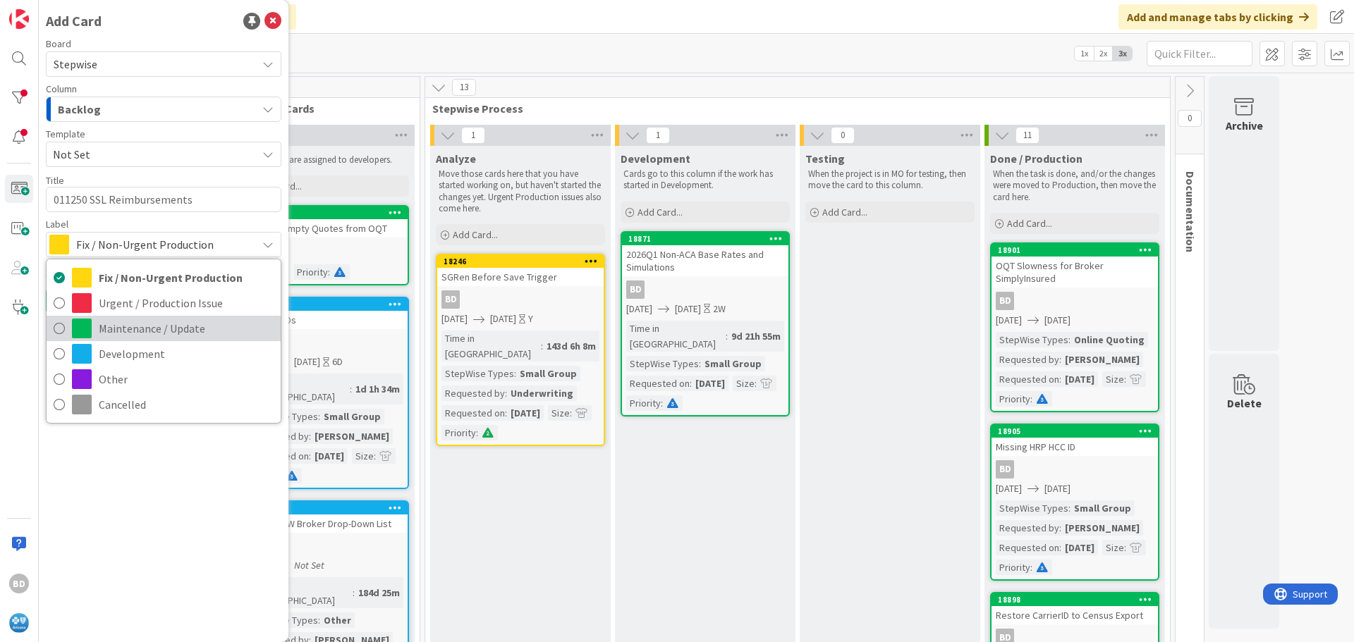
click at [137, 330] on span "Maintenance / Update" at bounding box center [186, 328] width 175 height 21
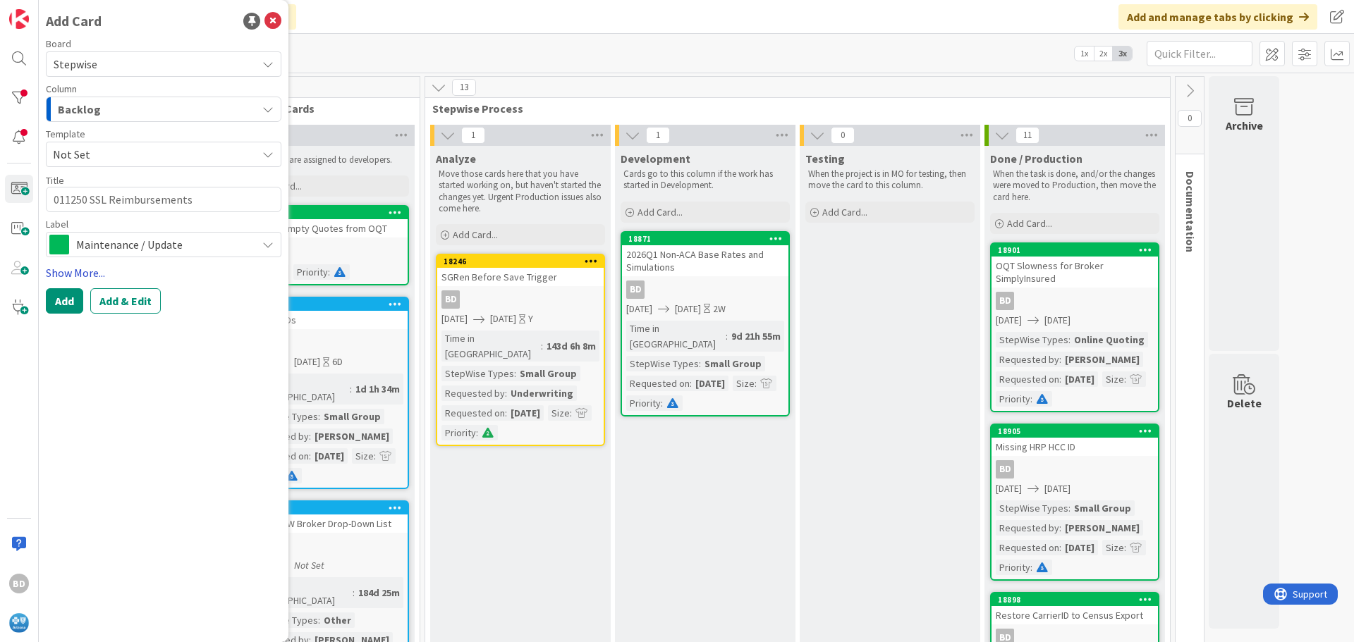
click at [51, 276] on link "Show More..." at bounding box center [163, 272] width 235 height 17
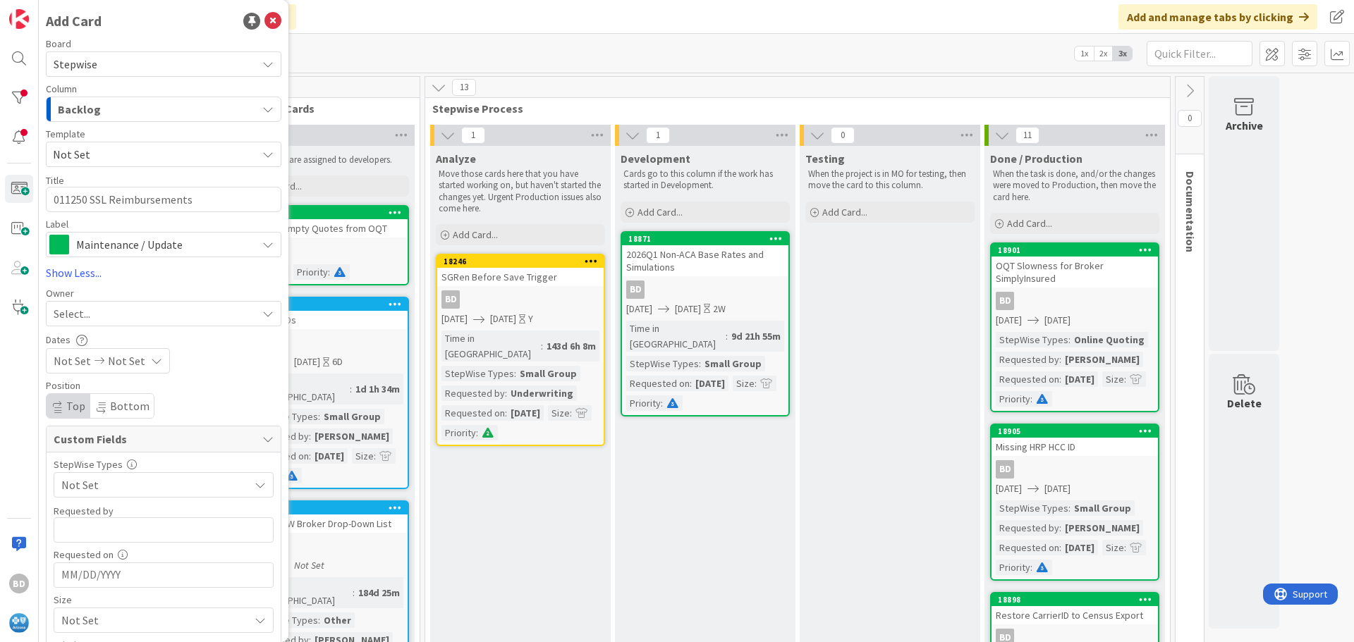
click at [82, 315] on span "Select..." at bounding box center [72, 313] width 37 height 17
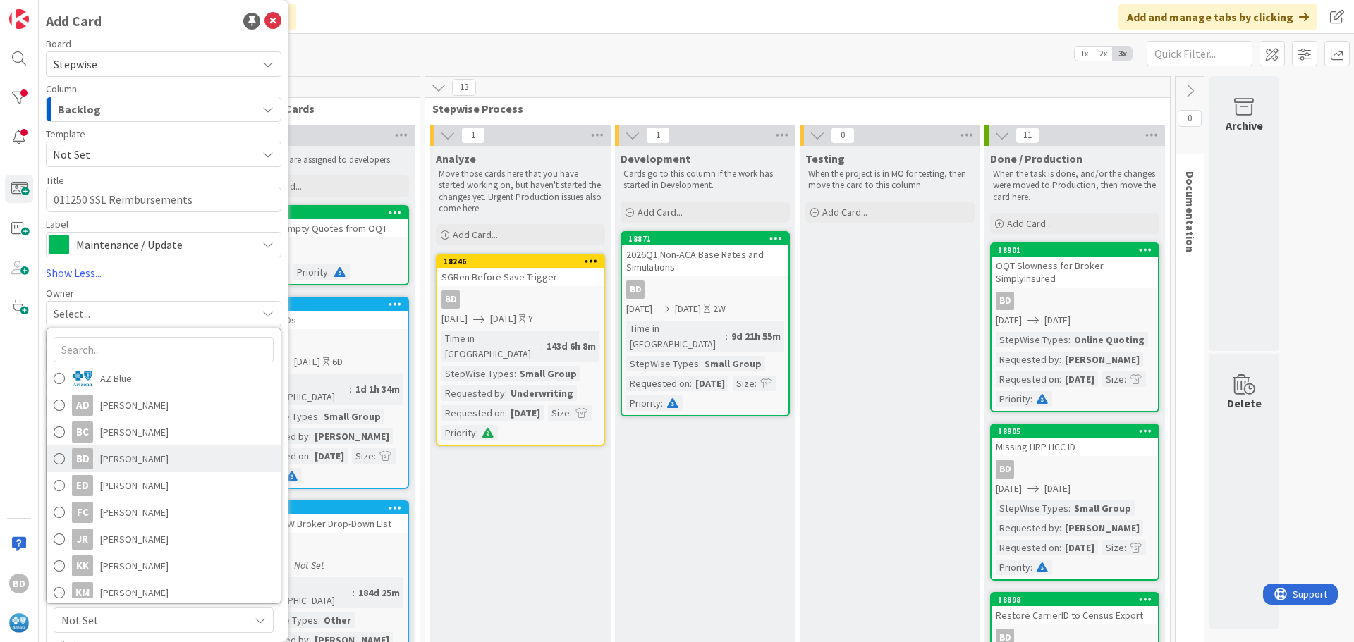
click at [106, 458] on span "[PERSON_NAME]" at bounding box center [134, 458] width 68 height 21
type textarea "x"
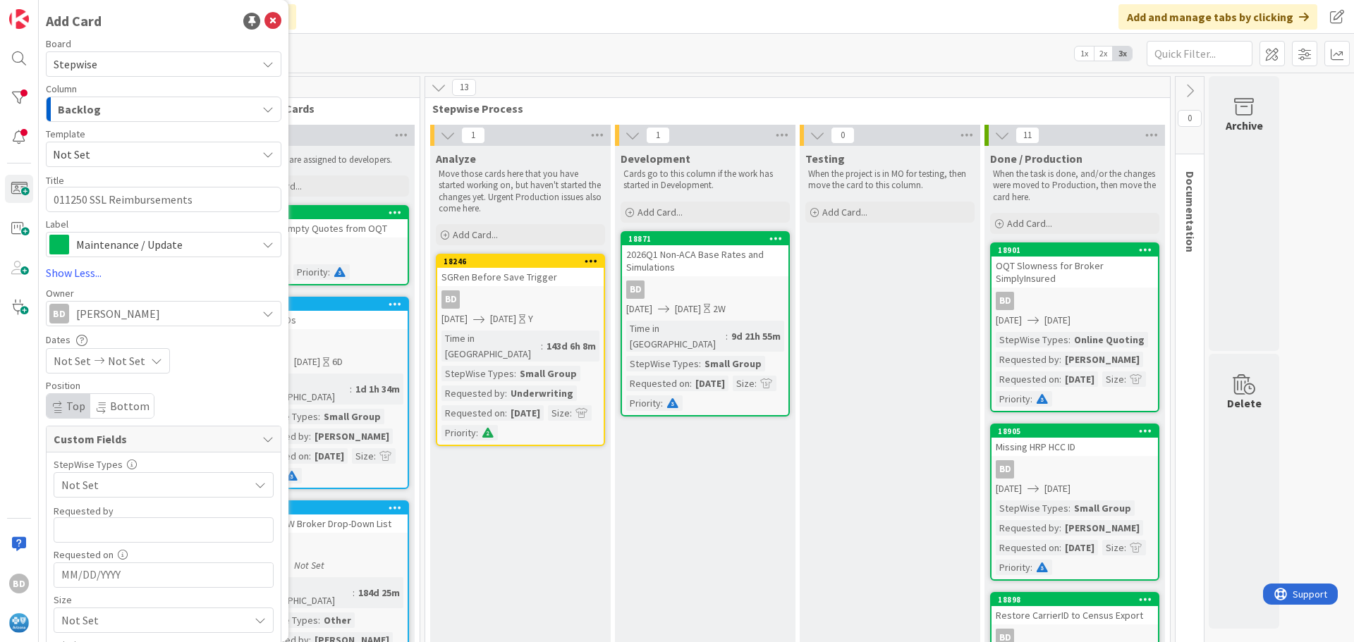
click at [72, 354] on span "Not Set" at bounding box center [72, 360] width 37 height 17
click at [178, 569] on td "28" at bounding box center [185, 564] width 27 height 27
type input "[DATE]"
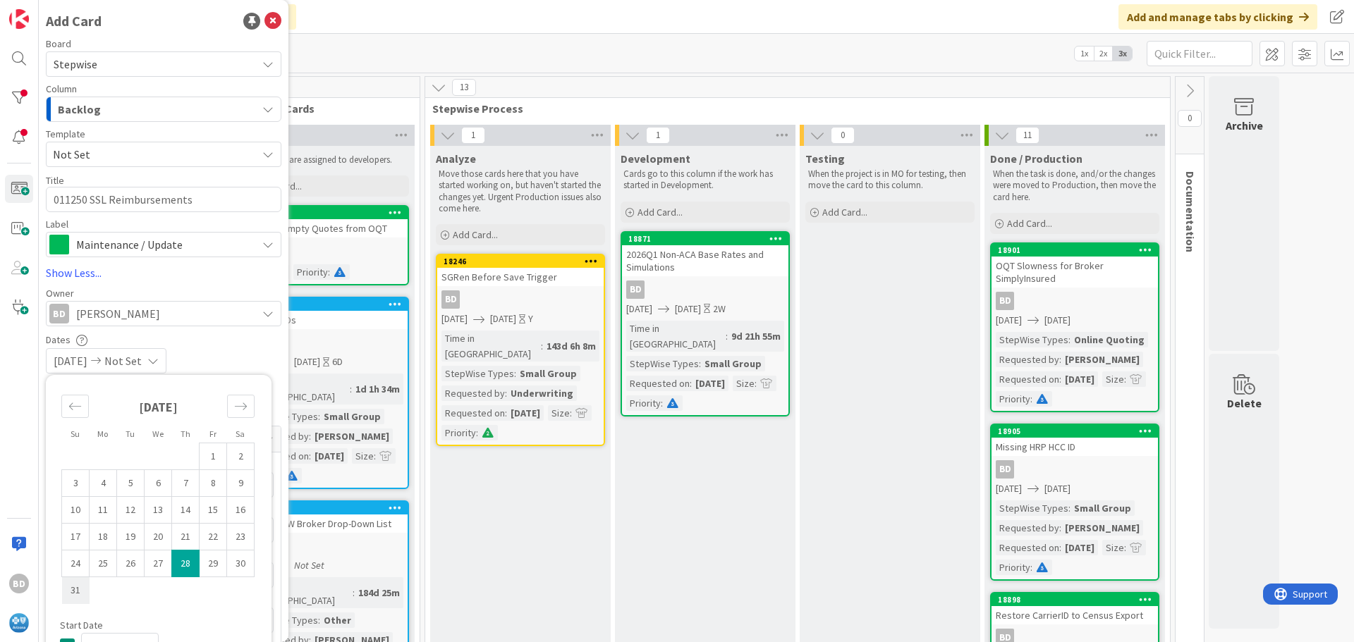
type textarea "x"
click at [70, 591] on td "31" at bounding box center [75, 590] width 27 height 27
type input "[DATE]"
click at [243, 357] on div "[DATE] [DATE]" at bounding box center [163, 360] width 235 height 25
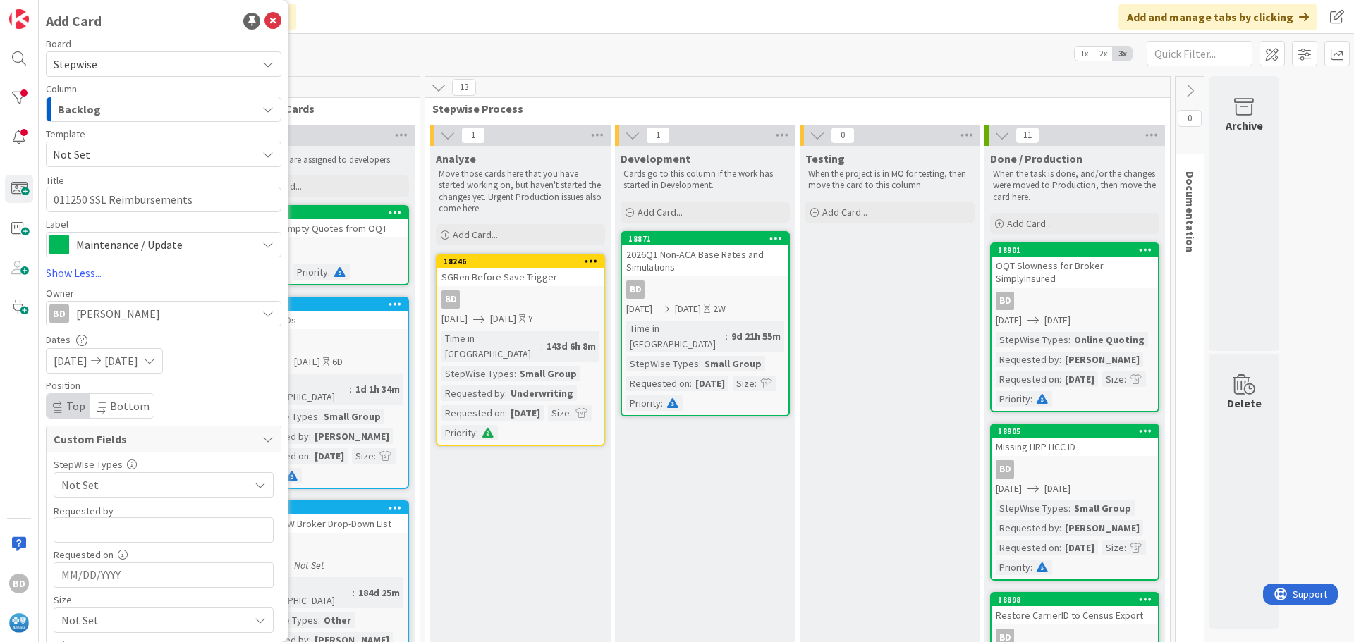
click at [99, 486] on span "Not Set" at bounding box center [151, 485] width 180 height 20
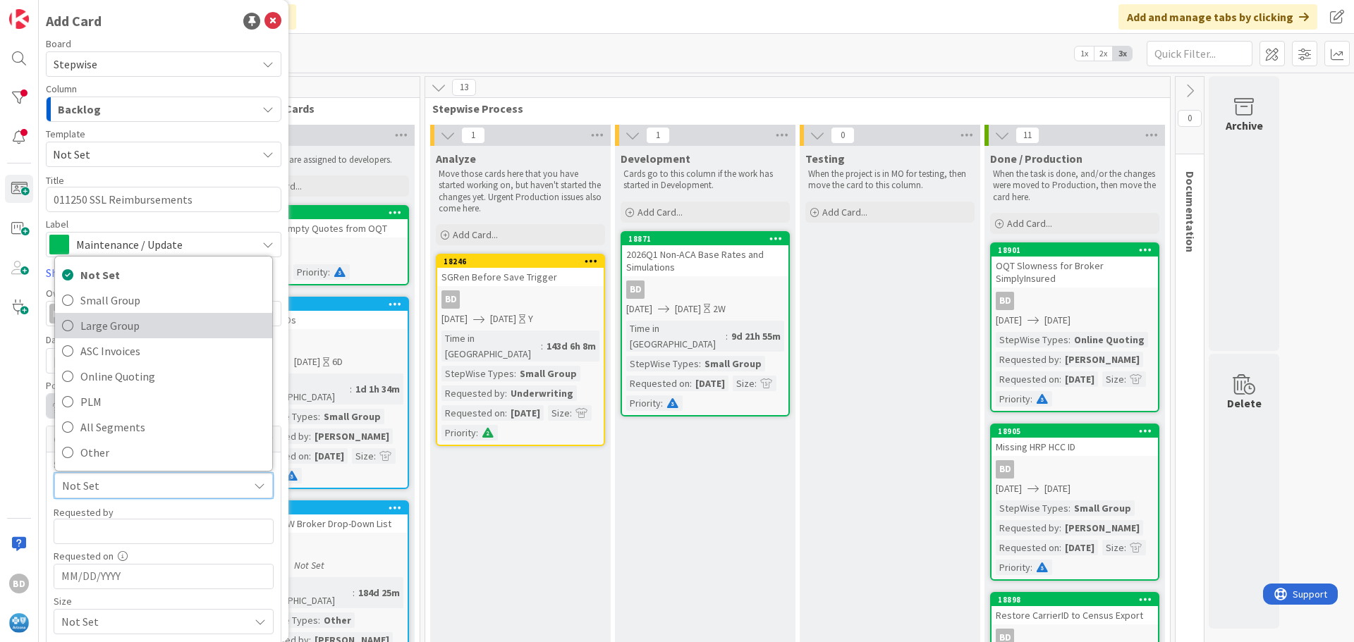
click at [108, 326] on span "Large Group" at bounding box center [172, 325] width 185 height 21
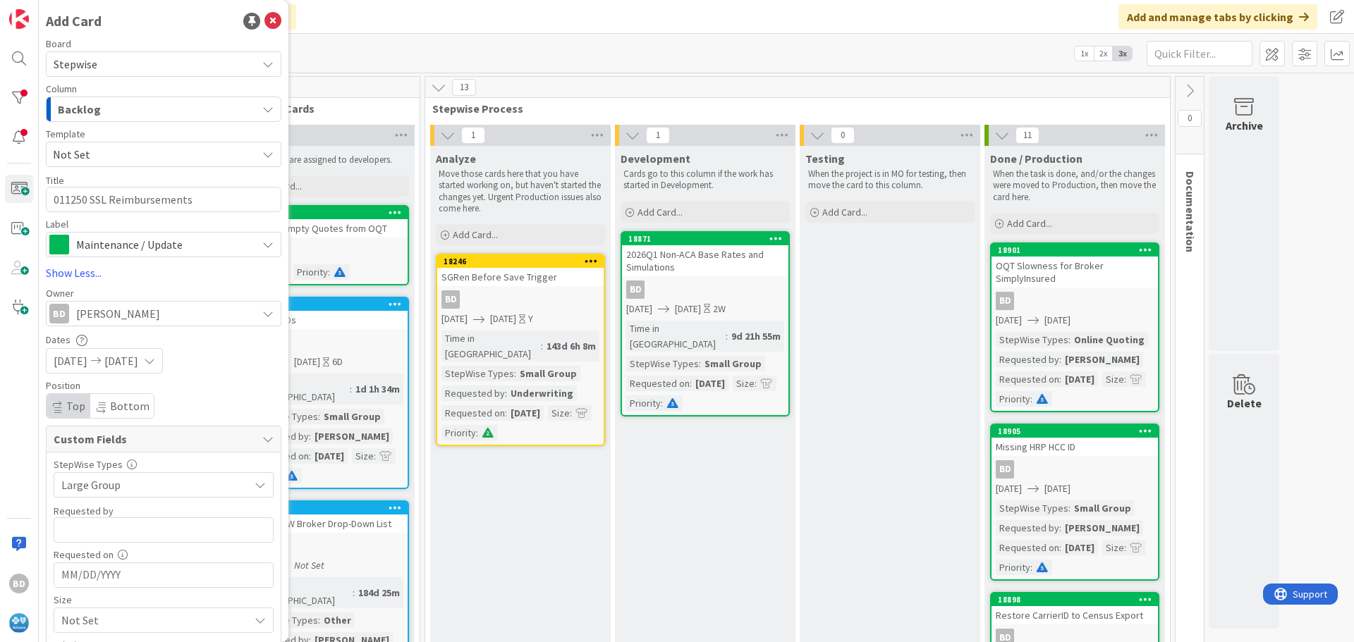
click at [111, 486] on span "Large Group" at bounding box center [151, 485] width 180 height 20
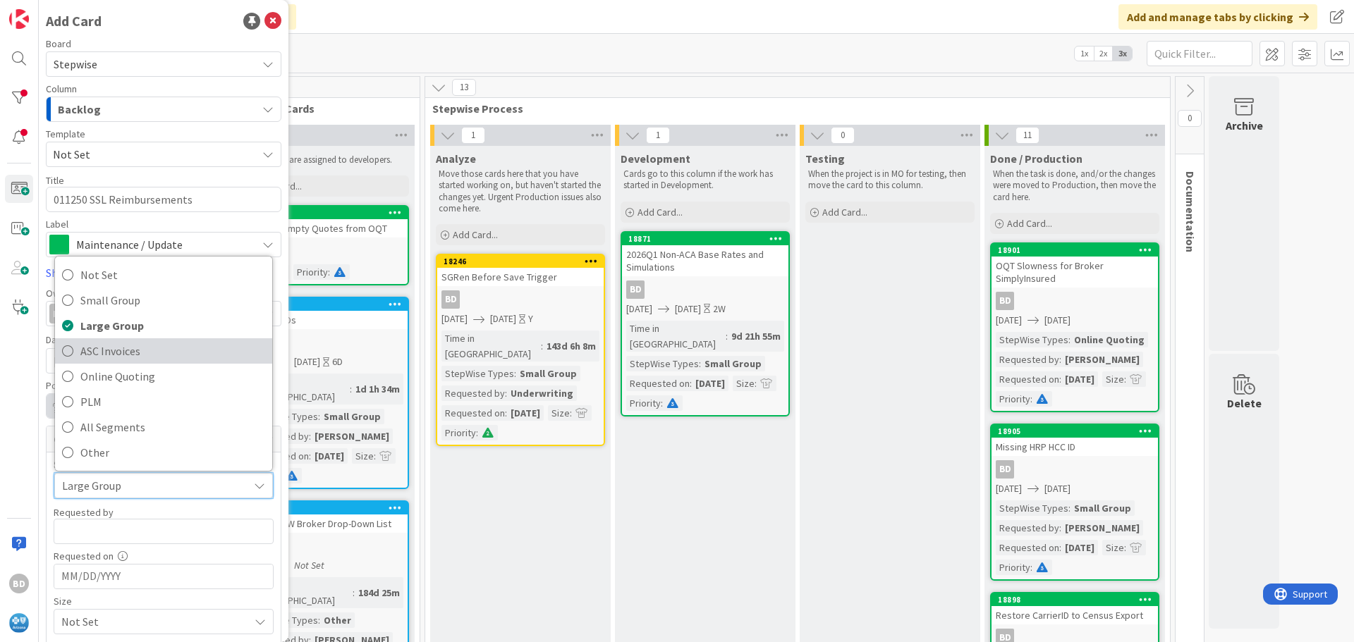
click at [102, 358] on span "ASC Invoices" at bounding box center [172, 351] width 185 height 21
type textarea "x"
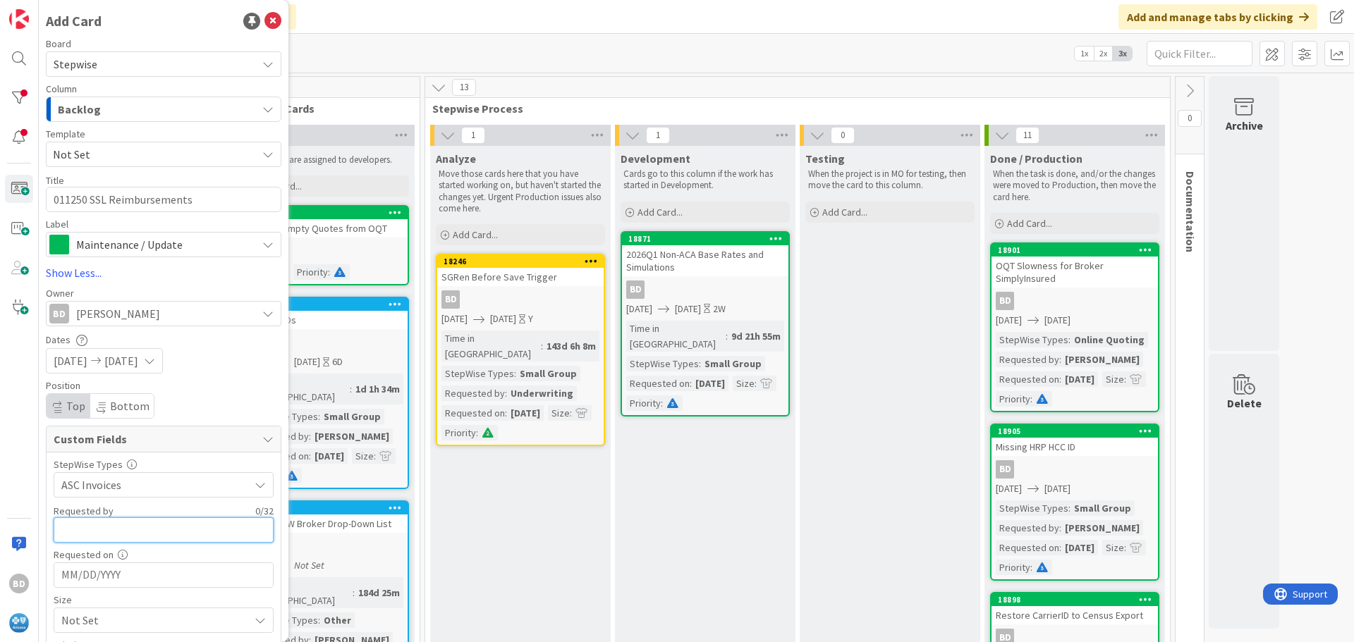
click at [104, 527] on input "text" at bounding box center [164, 529] width 220 height 25
type input "[PERSON_NAME]"
type textarea "x"
type input "[PERSON_NAME]"
type textarea "x"
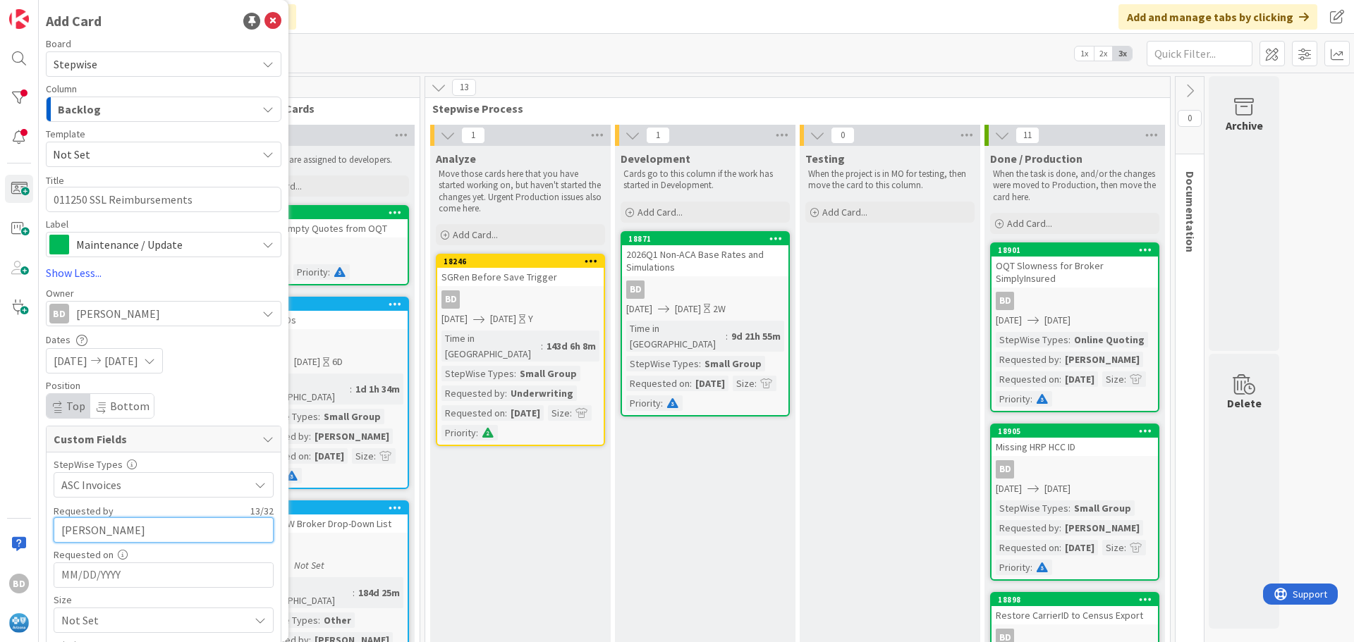
type input "[PERSON_NAME]"
click at [118, 572] on input "MM/DD/YYYY" at bounding box center [163, 575] width 204 height 24
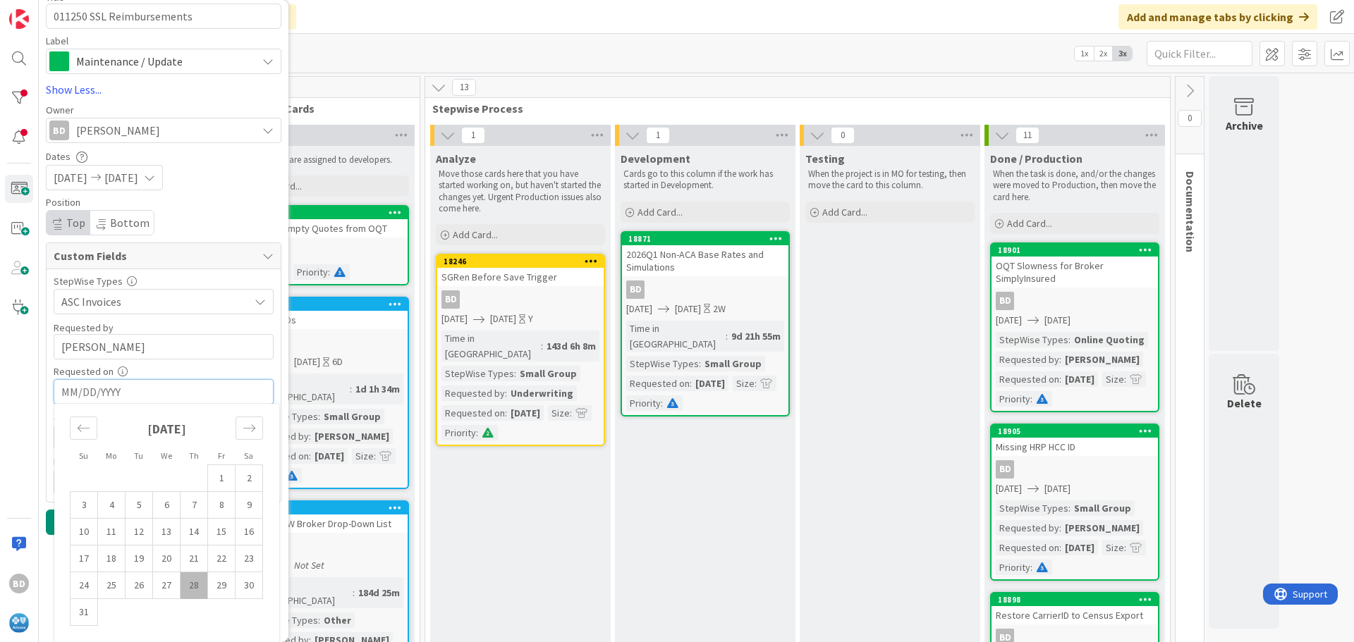
click at [197, 592] on td "28" at bounding box center [193, 585] width 27 height 27
type textarea "x"
type input "[DATE]"
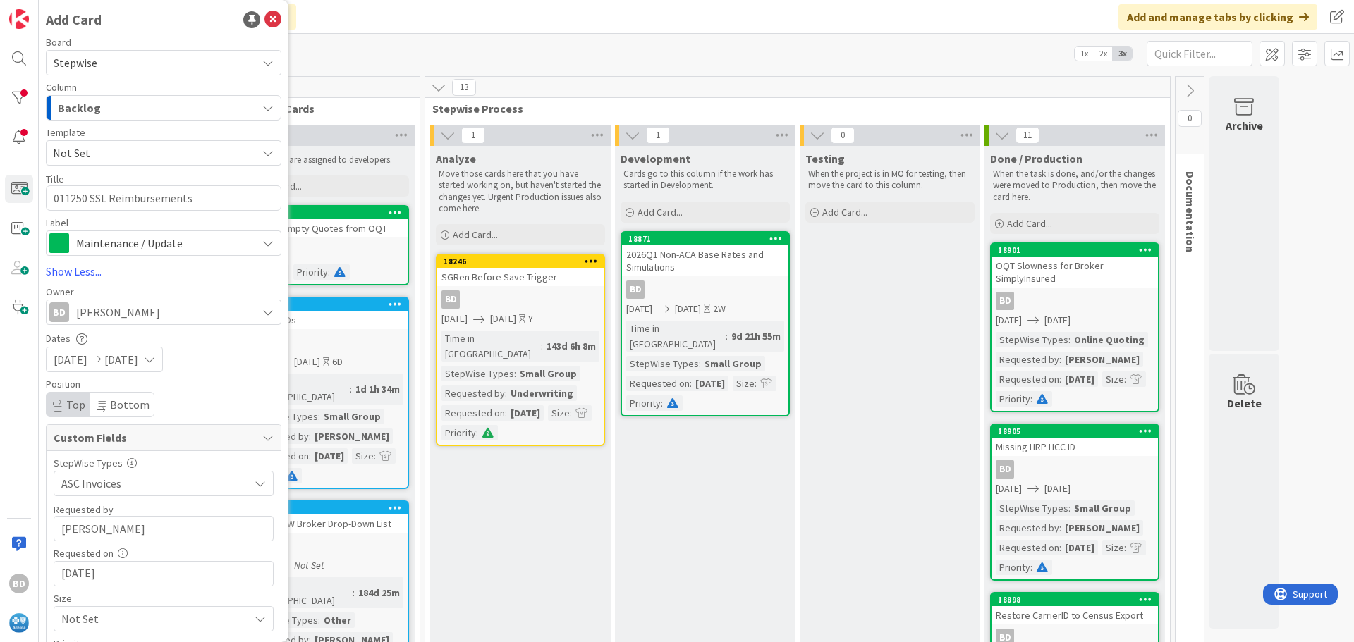
scroll to position [0, 0]
click at [97, 495] on span "Not Set" at bounding box center [151, 485] width 180 height 20
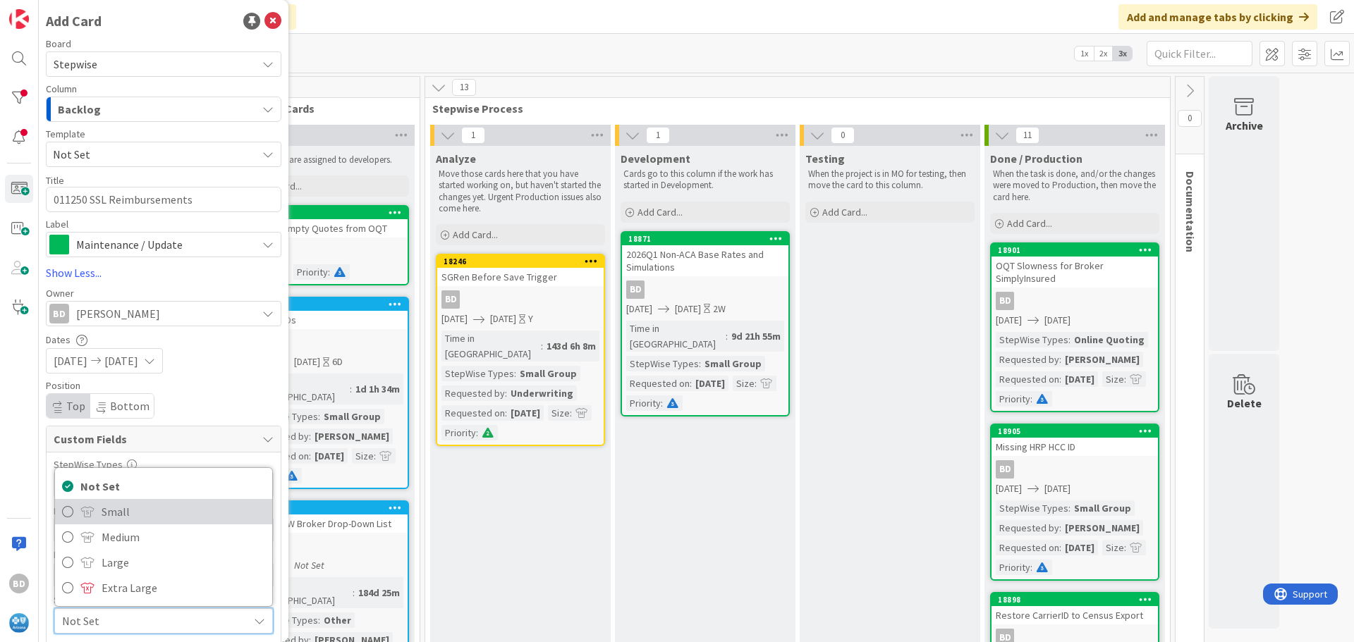
click at [111, 514] on span "Small" at bounding box center [184, 511] width 164 height 21
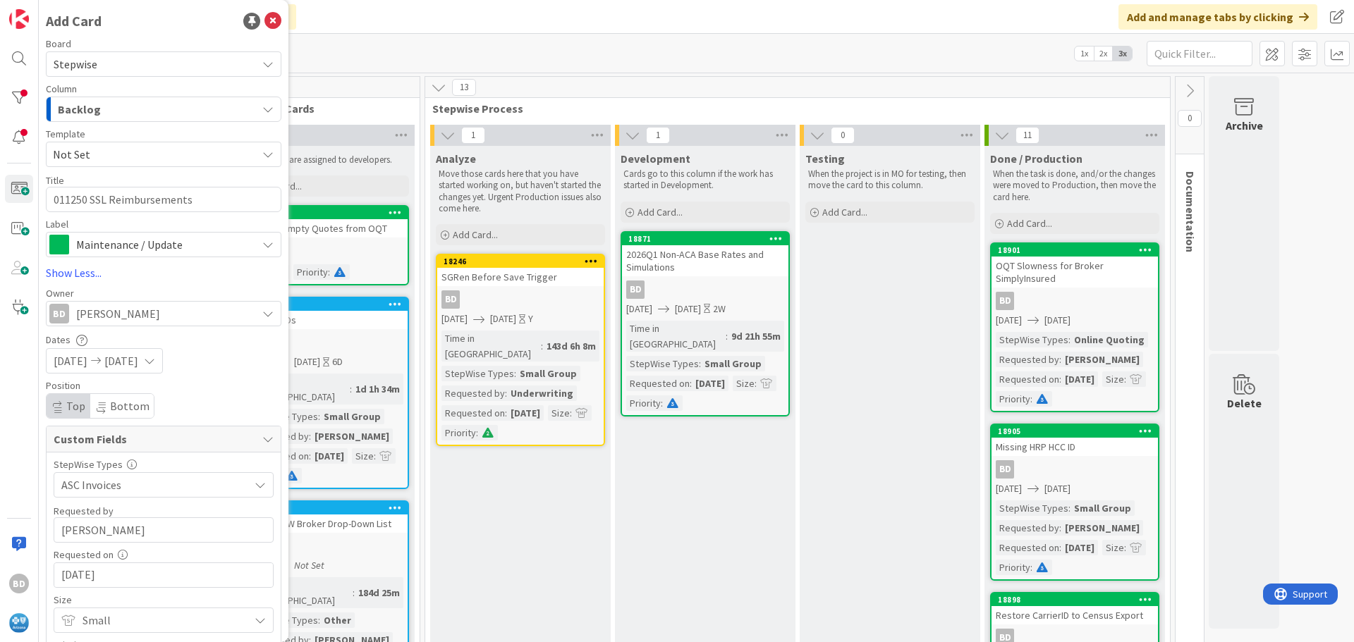
scroll to position [87, 0]
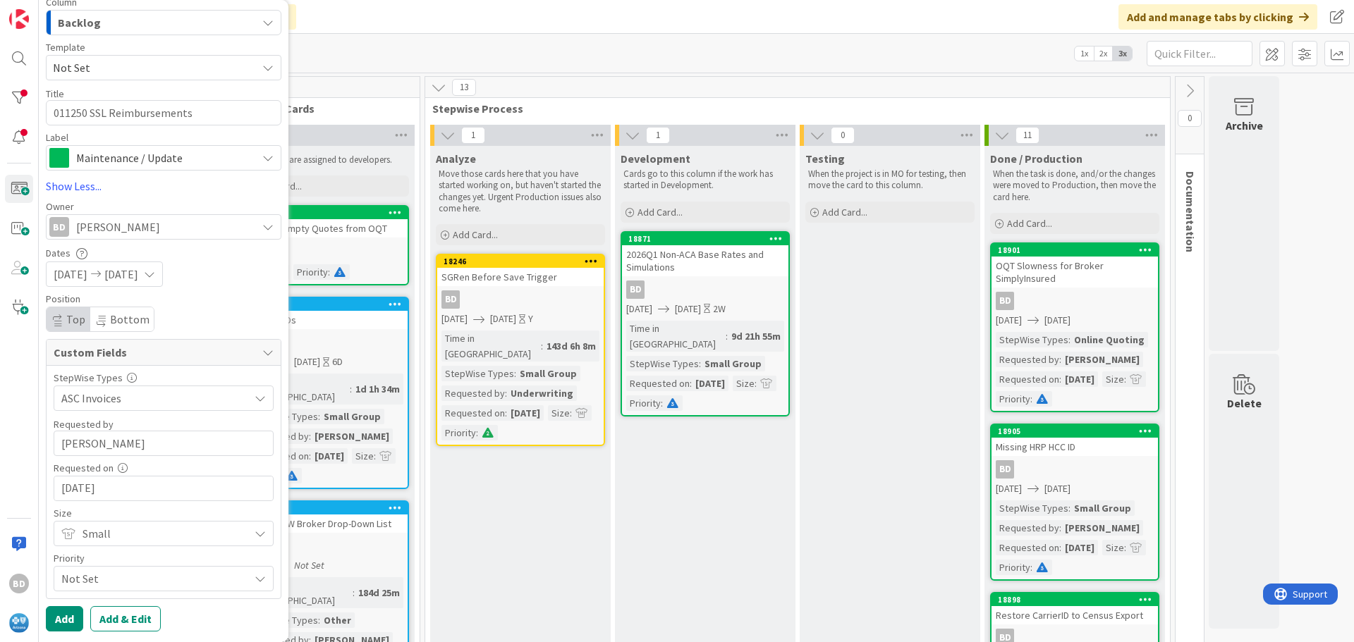
click at [88, 408] on span "Not Set" at bounding box center [151, 398] width 180 height 20
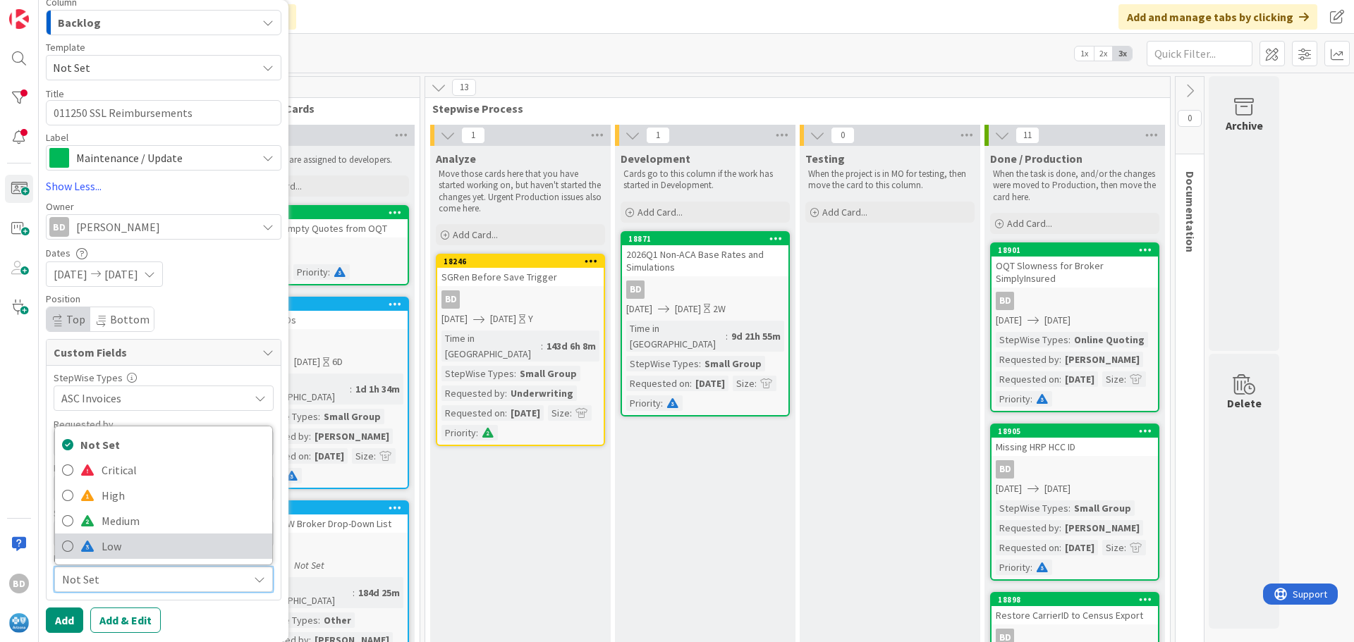
click at [92, 546] on span at bounding box center [87, 546] width 14 height 11
type textarea "x"
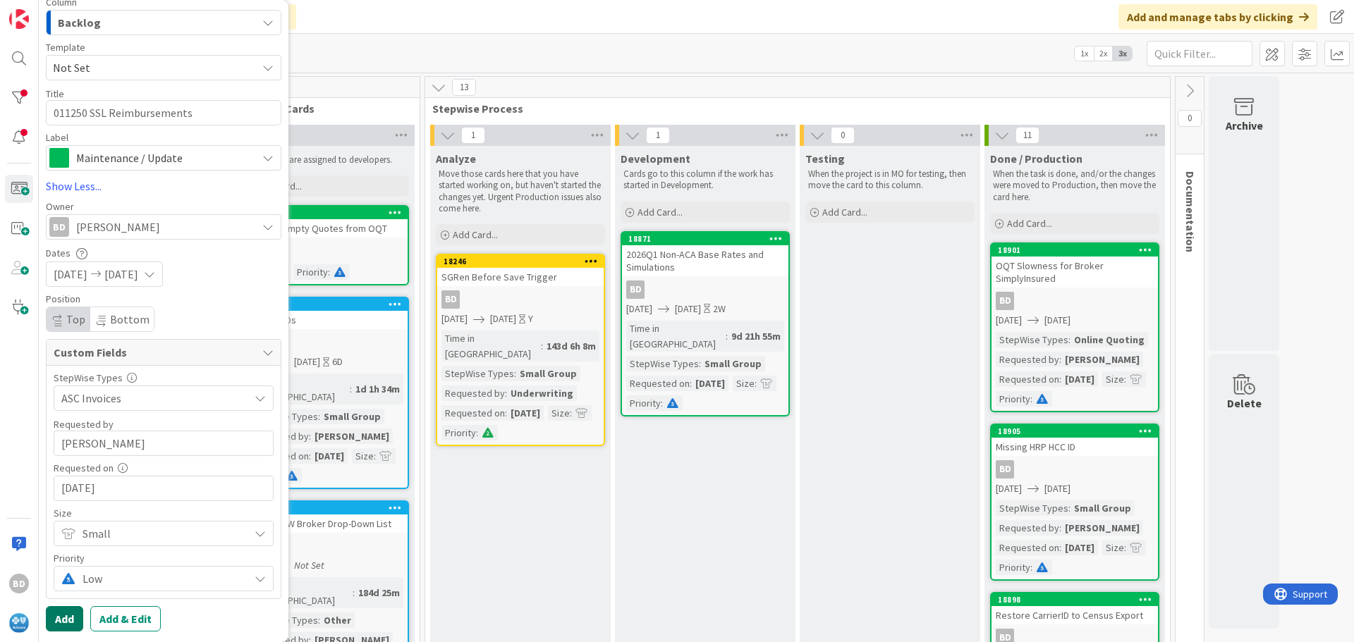
click at [58, 618] on button "Add" at bounding box center [64, 618] width 37 height 25
